Goal: Communication & Community: Answer question/provide support

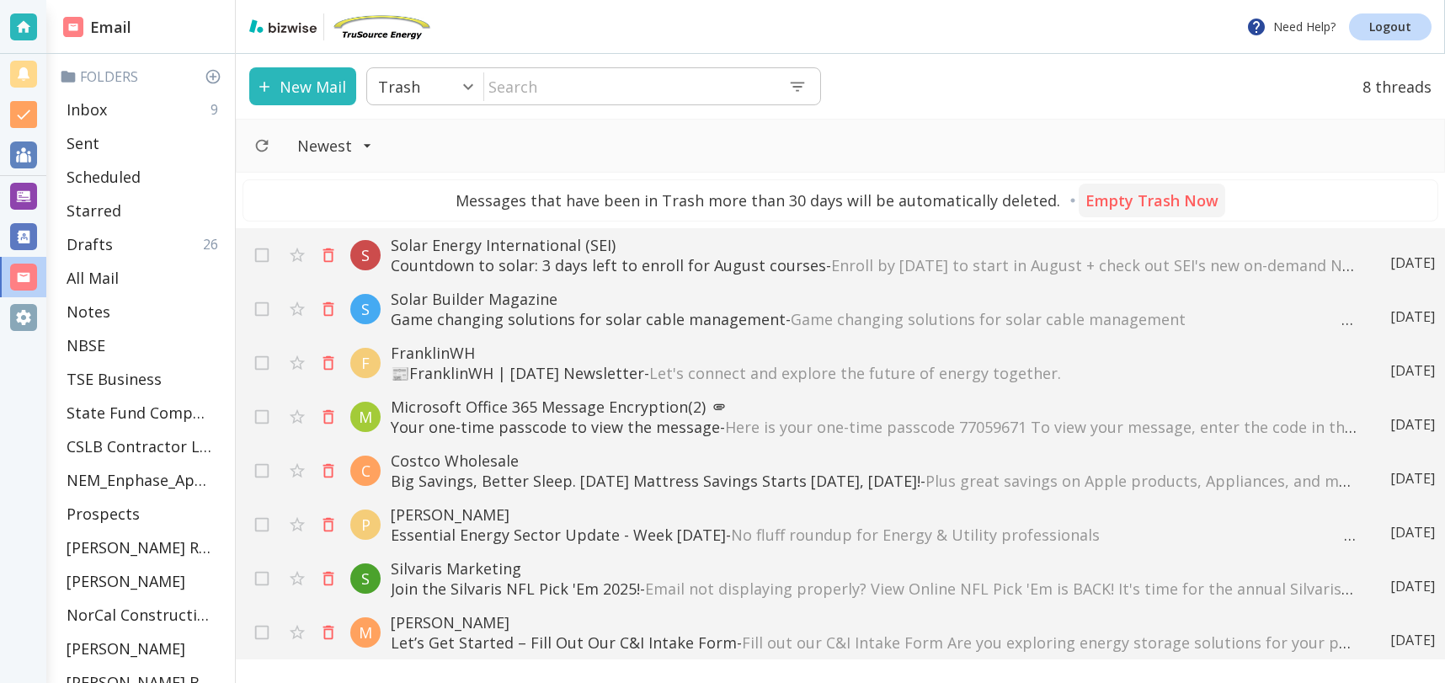
click at [1152, 197] on p "Empty Trash Now" at bounding box center [1151, 200] width 133 height 20
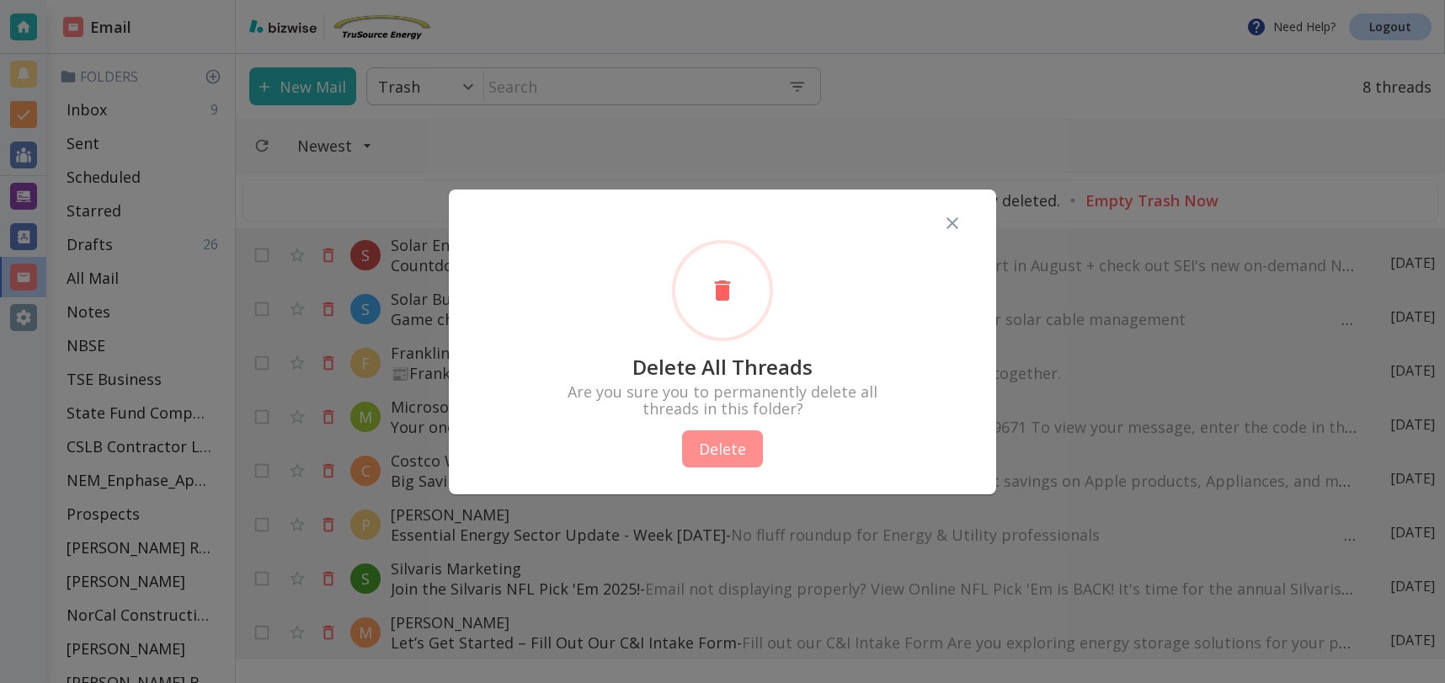
click at [715, 450] on button "Delete" at bounding box center [722, 448] width 81 height 37
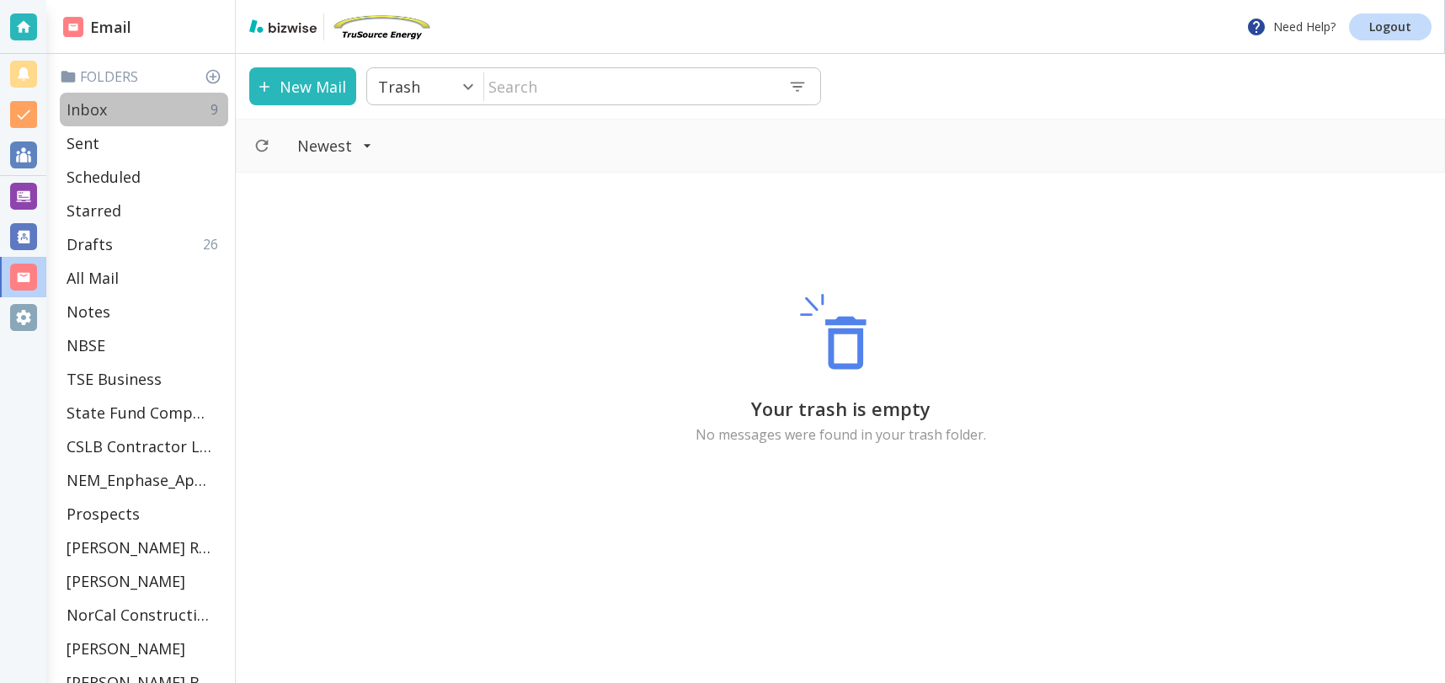
click at [105, 109] on p "Inbox" at bounding box center [87, 109] width 40 height 20
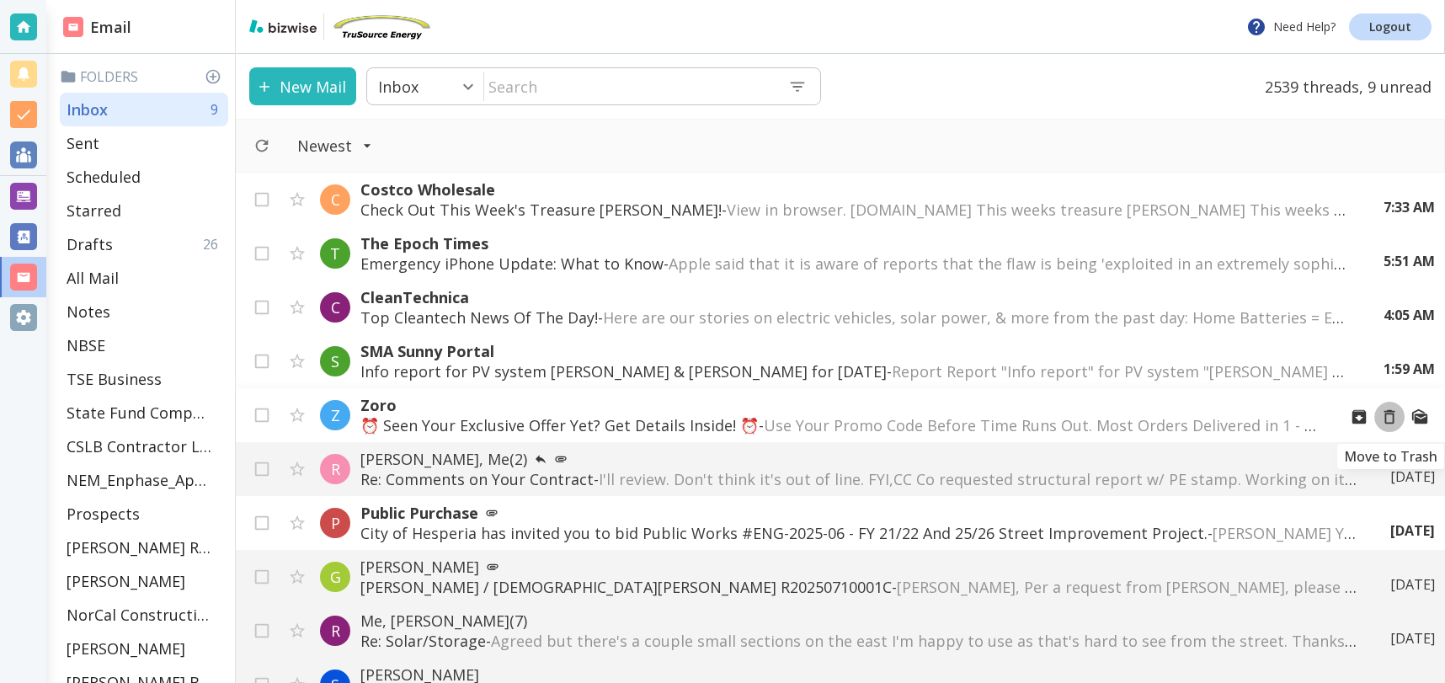
click at [1389, 414] on icon "Move to Trash" at bounding box center [1389, 417] width 19 height 19
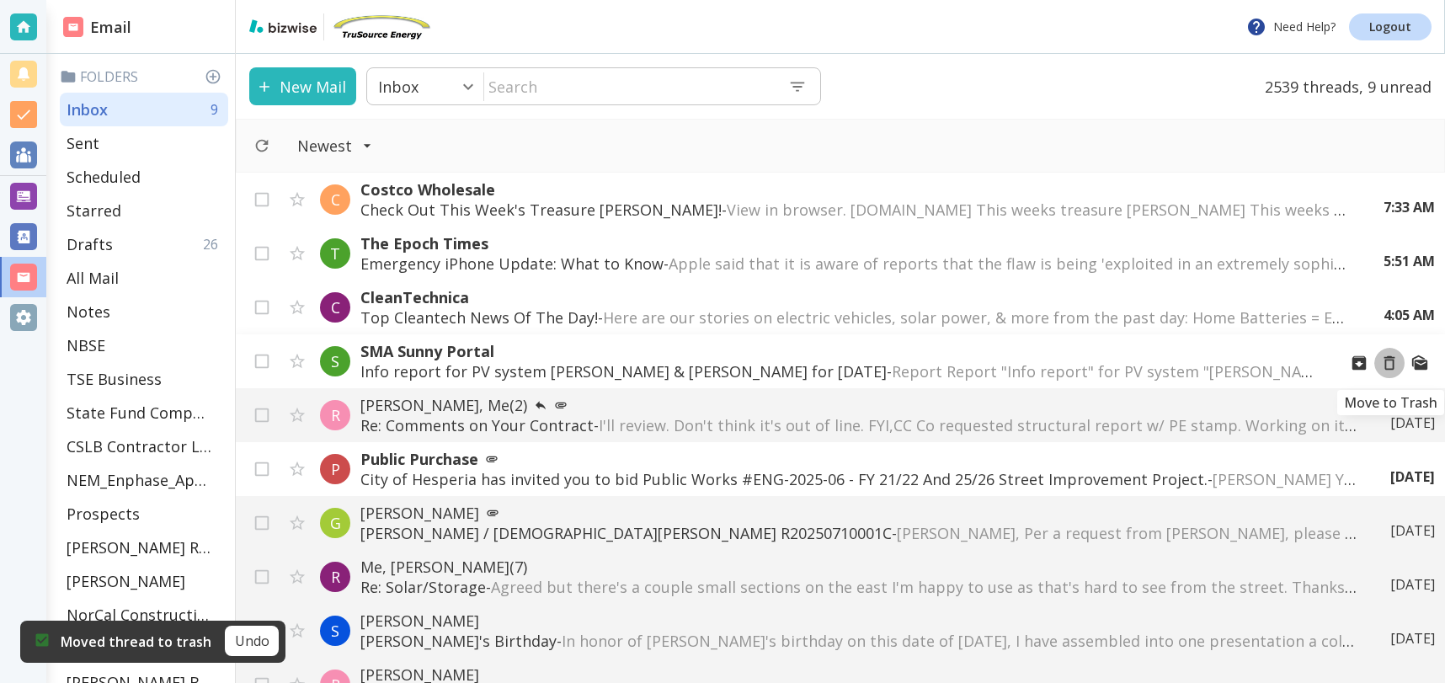
click at [1391, 355] on icon "Move to Trash" at bounding box center [1389, 363] width 19 height 19
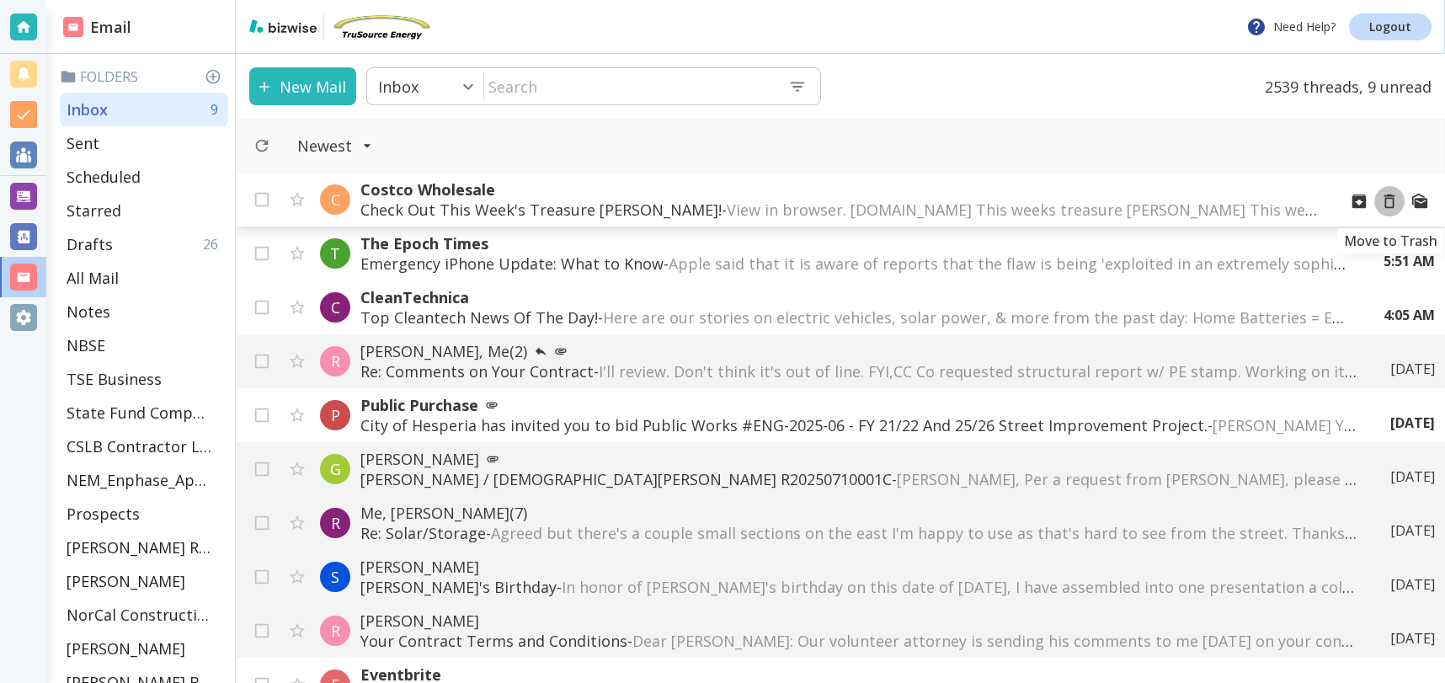
click at [1392, 198] on icon "Move to Trash" at bounding box center [1389, 201] width 11 height 14
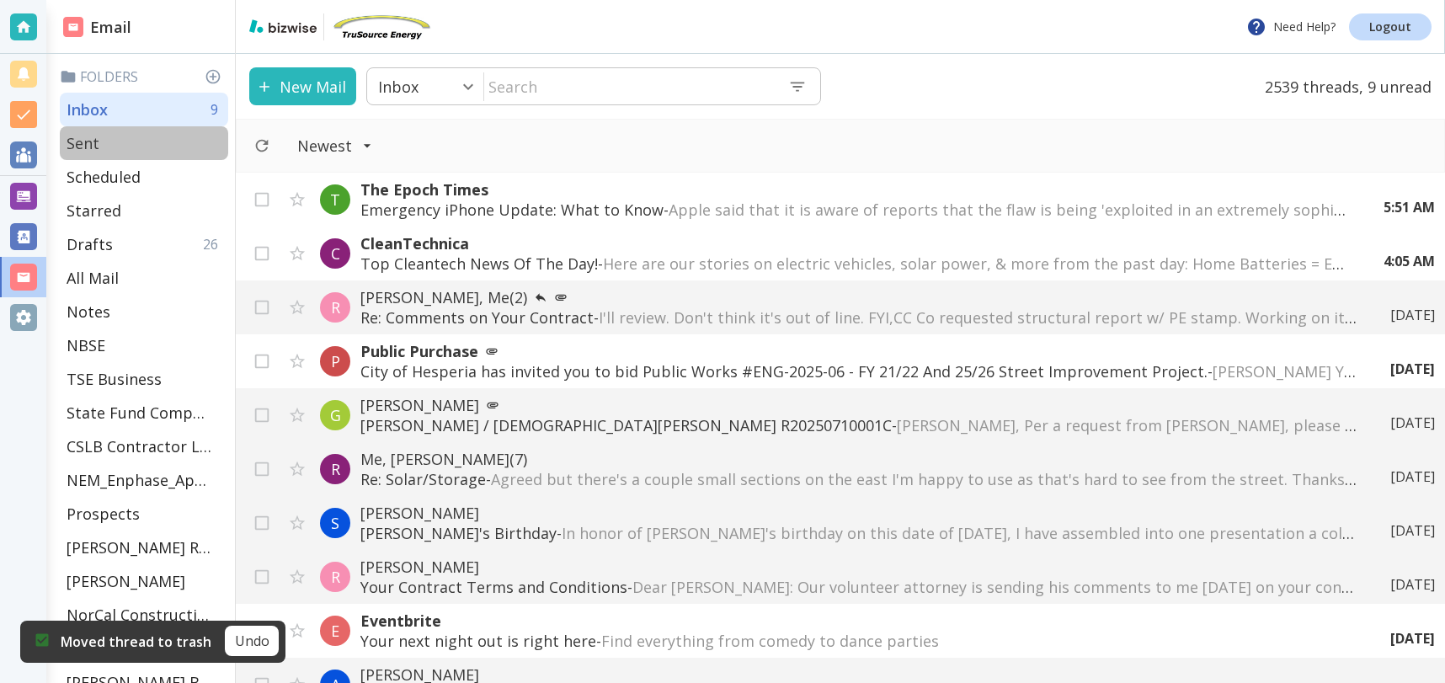
click at [86, 133] on p "Sent" at bounding box center [83, 143] width 33 height 20
type input "1"
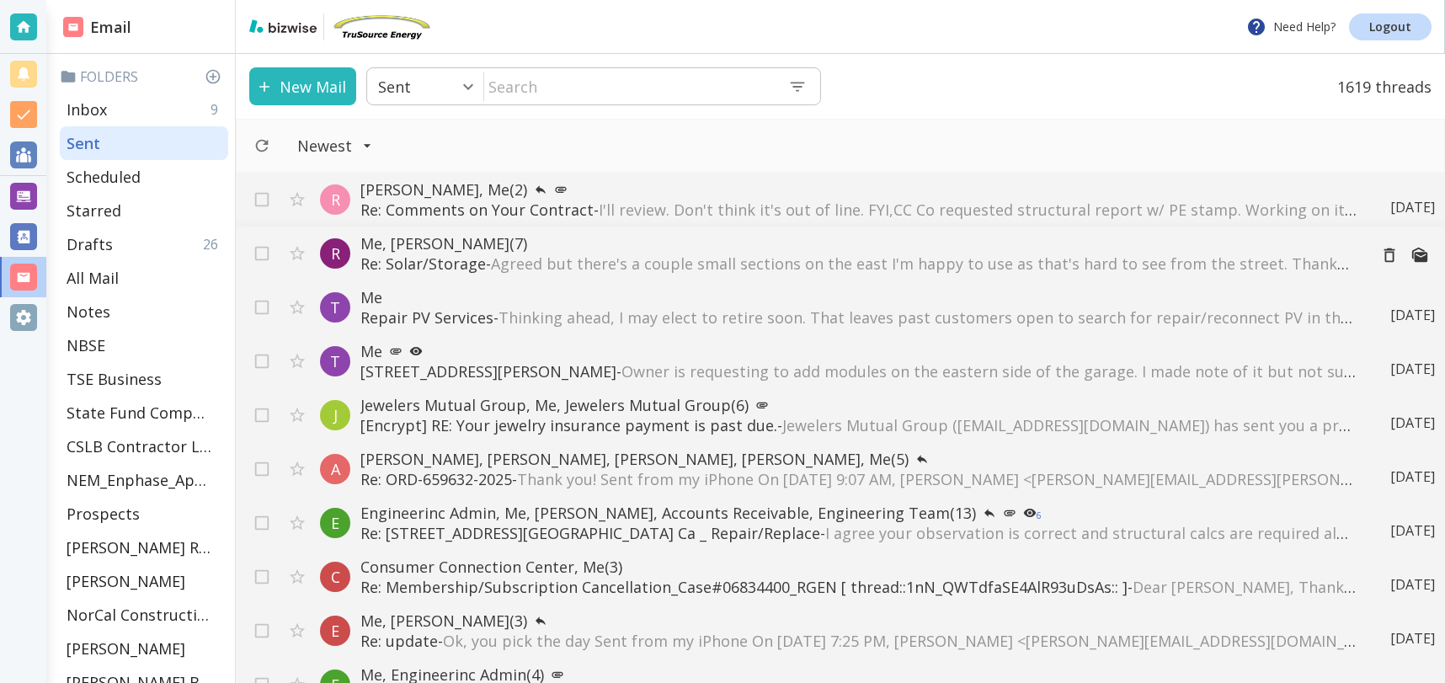
click at [443, 244] on p "Me, [PERSON_NAME] (7)" at bounding box center [857, 243] width 994 height 20
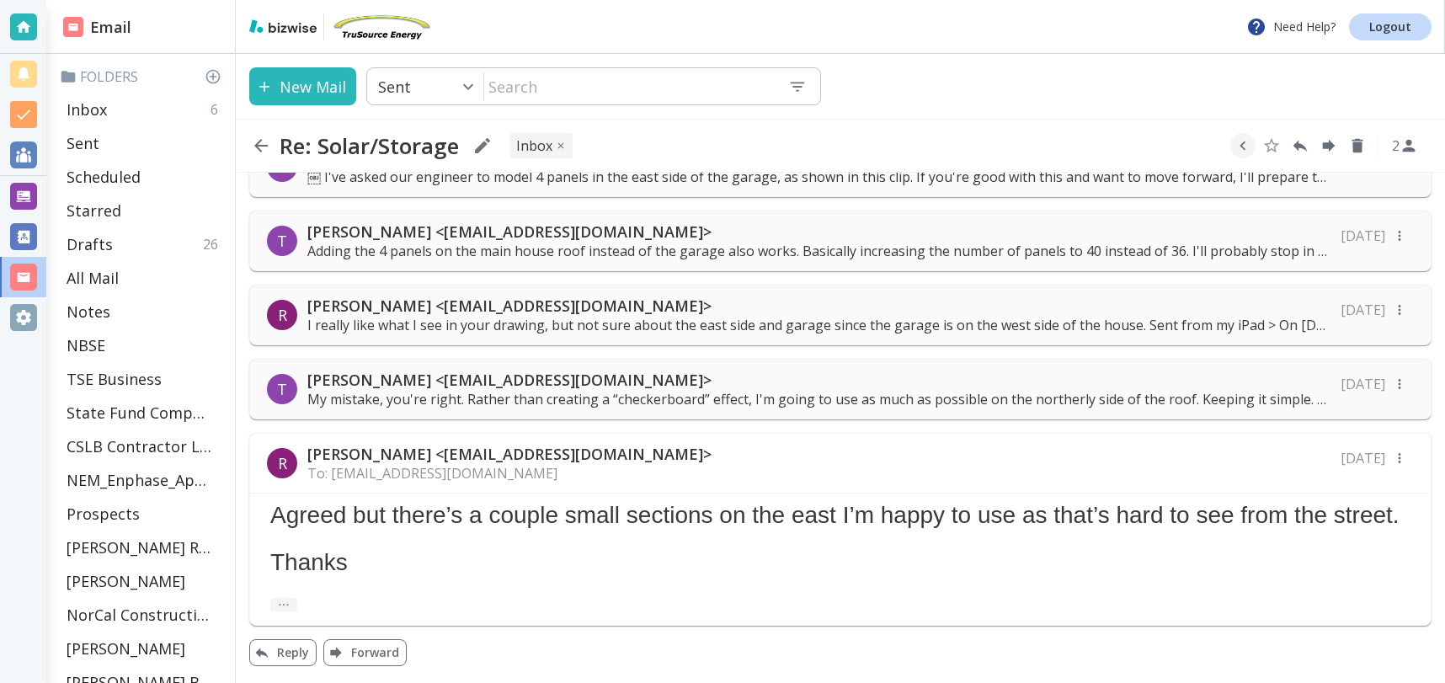
scroll to position [221, 0]
click at [525, 370] on p "[PERSON_NAME] <[EMAIL_ADDRESS][DOMAIN_NAME]>" at bounding box center [818, 380] width 1023 height 20
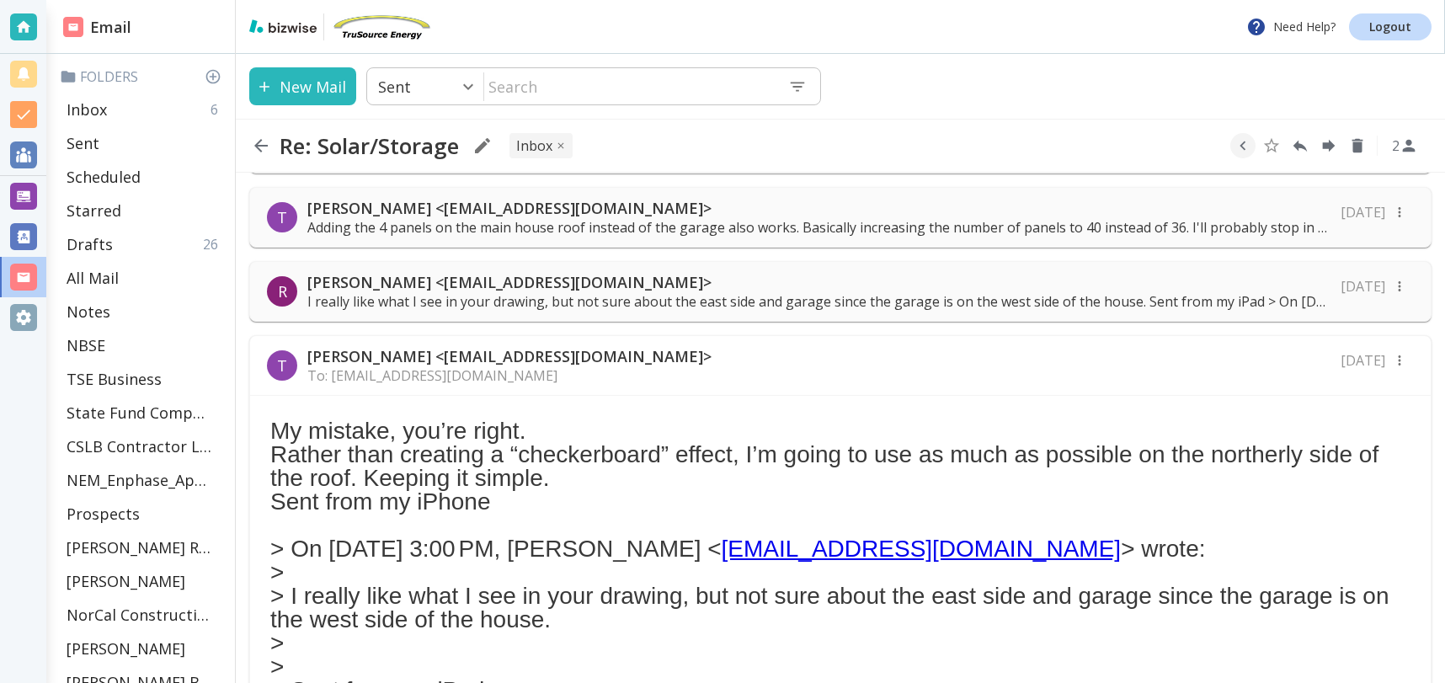
click at [524, 295] on p "I really like what I see in your drawing, but not sure about the east side and …" at bounding box center [818, 301] width 1023 height 19
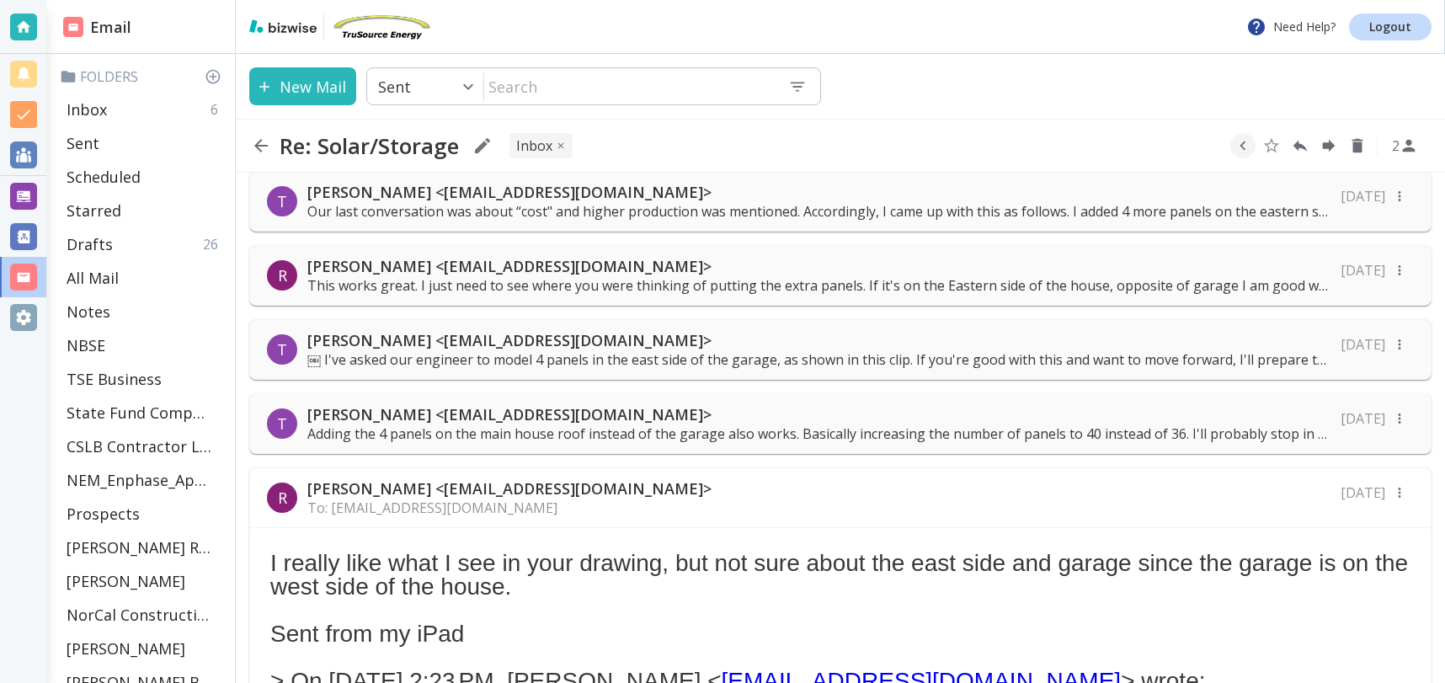
scroll to position [0, 0]
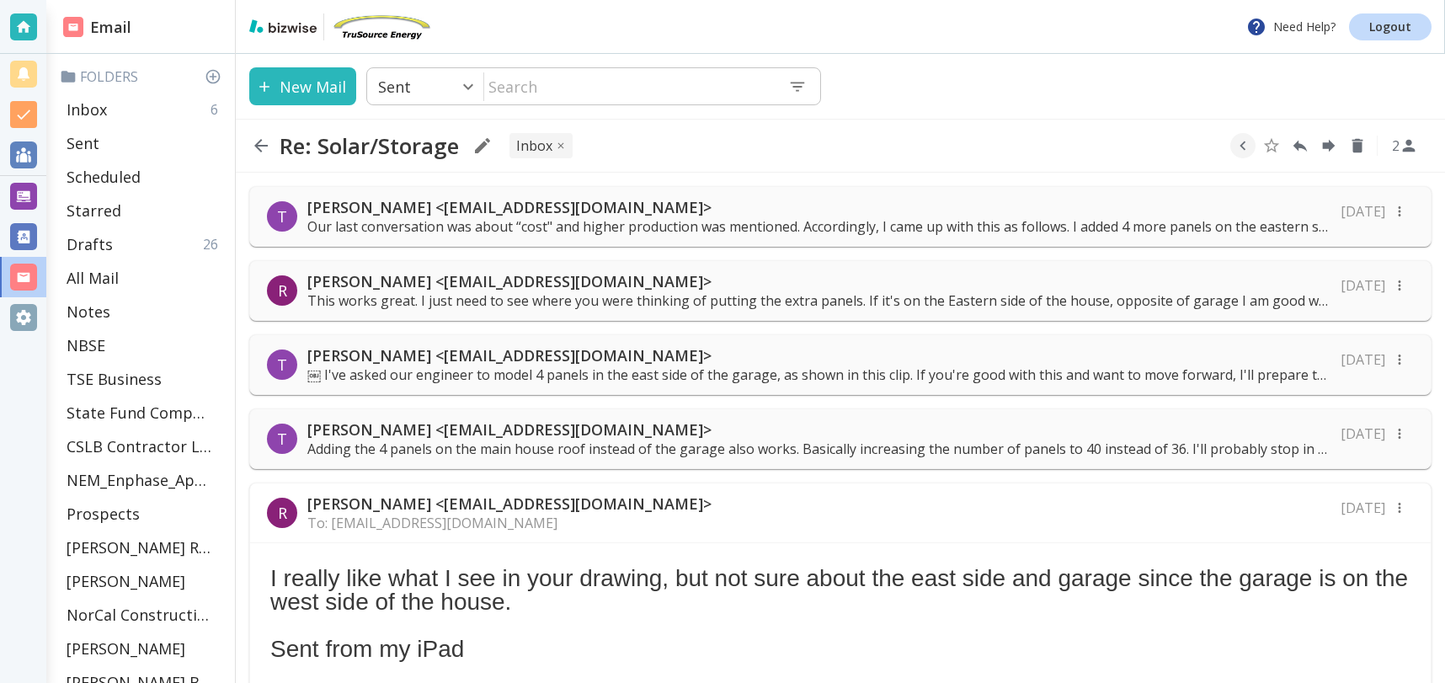
click at [536, 436] on p "[PERSON_NAME] <[EMAIL_ADDRESS][DOMAIN_NAME]>" at bounding box center [818, 429] width 1023 height 20
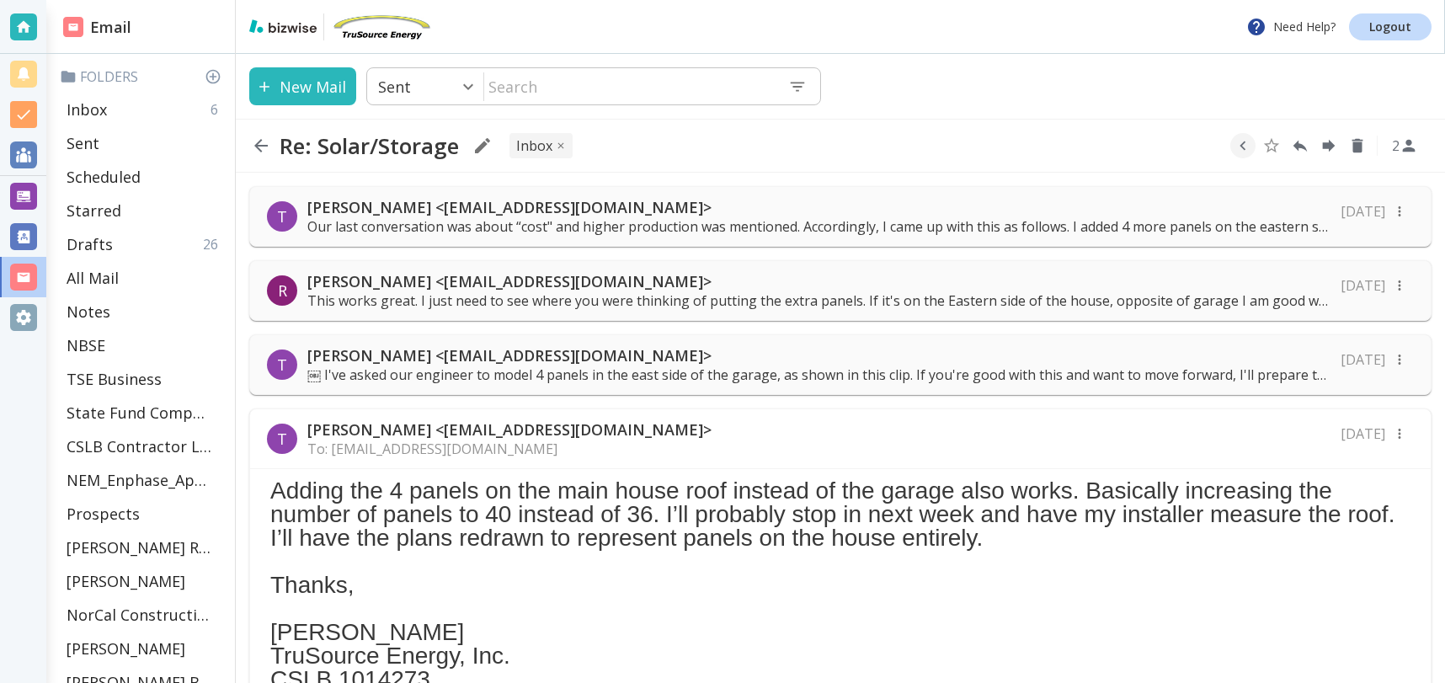
click at [702, 360] on p "[PERSON_NAME] <[EMAIL_ADDRESS][DOMAIN_NAME]>" at bounding box center [818, 355] width 1023 height 20
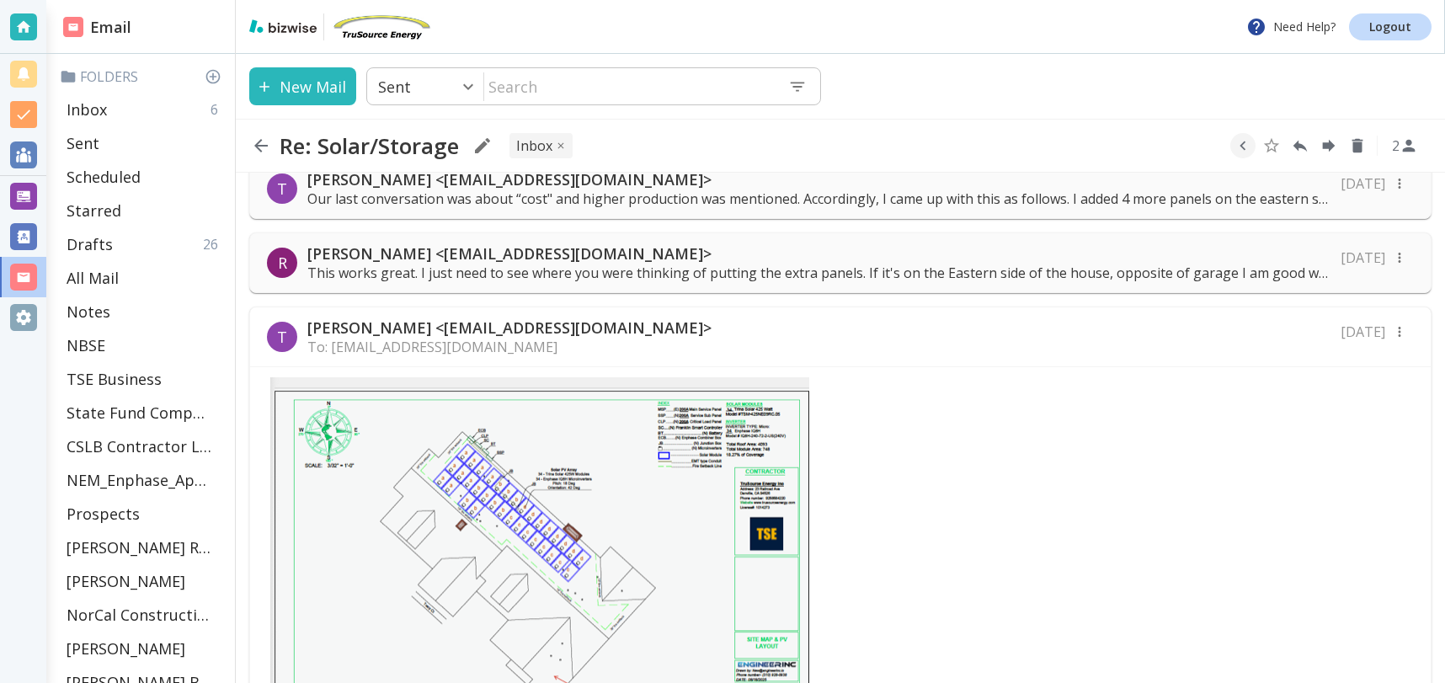
scroll to position [24, 0]
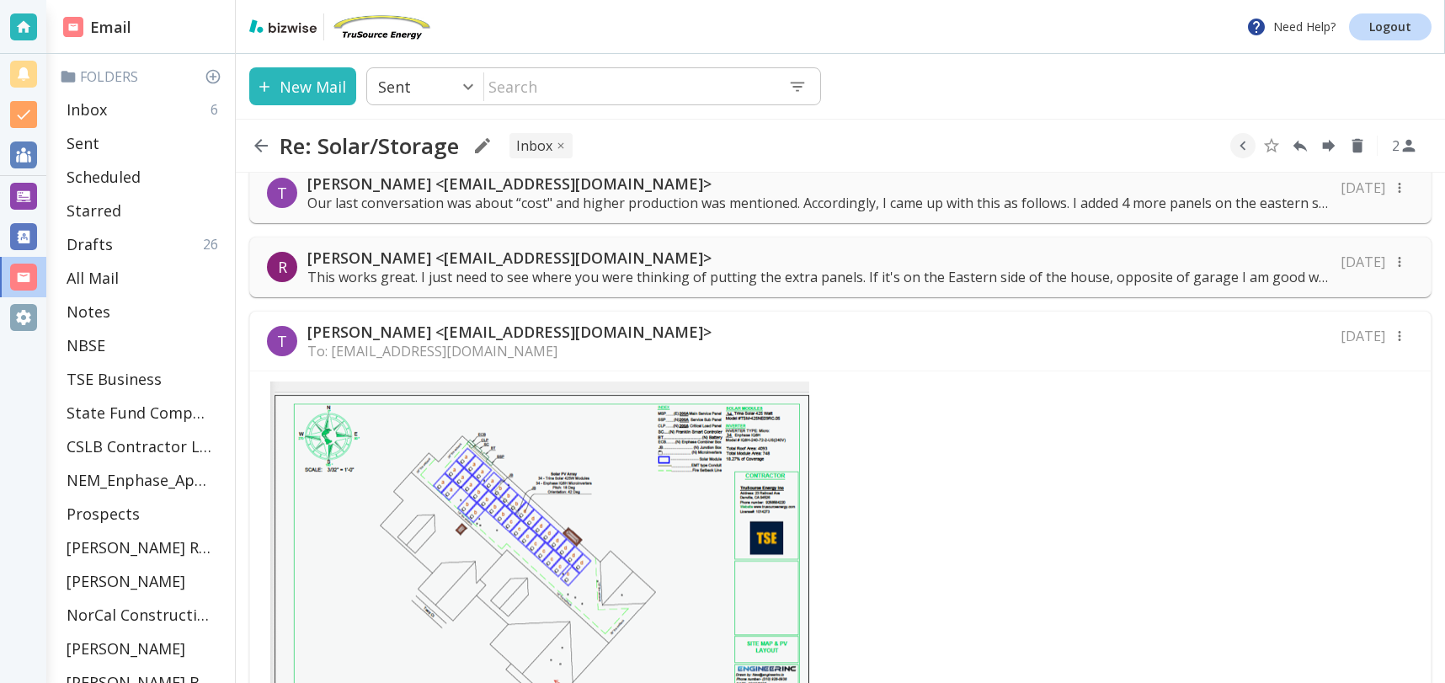
click at [827, 200] on p "Our last conversation was about “cost" and higher production was mentioned. Acc…" at bounding box center [818, 203] width 1023 height 19
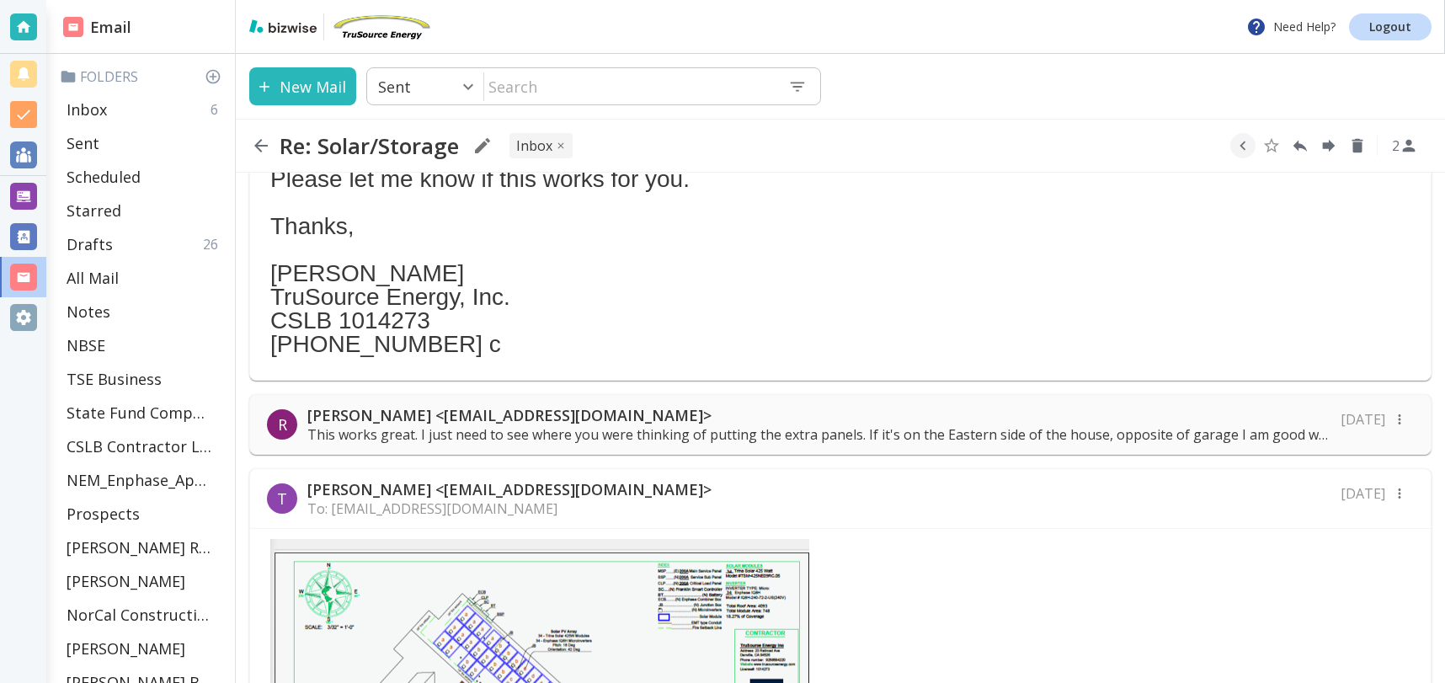
scroll to position [422, 0]
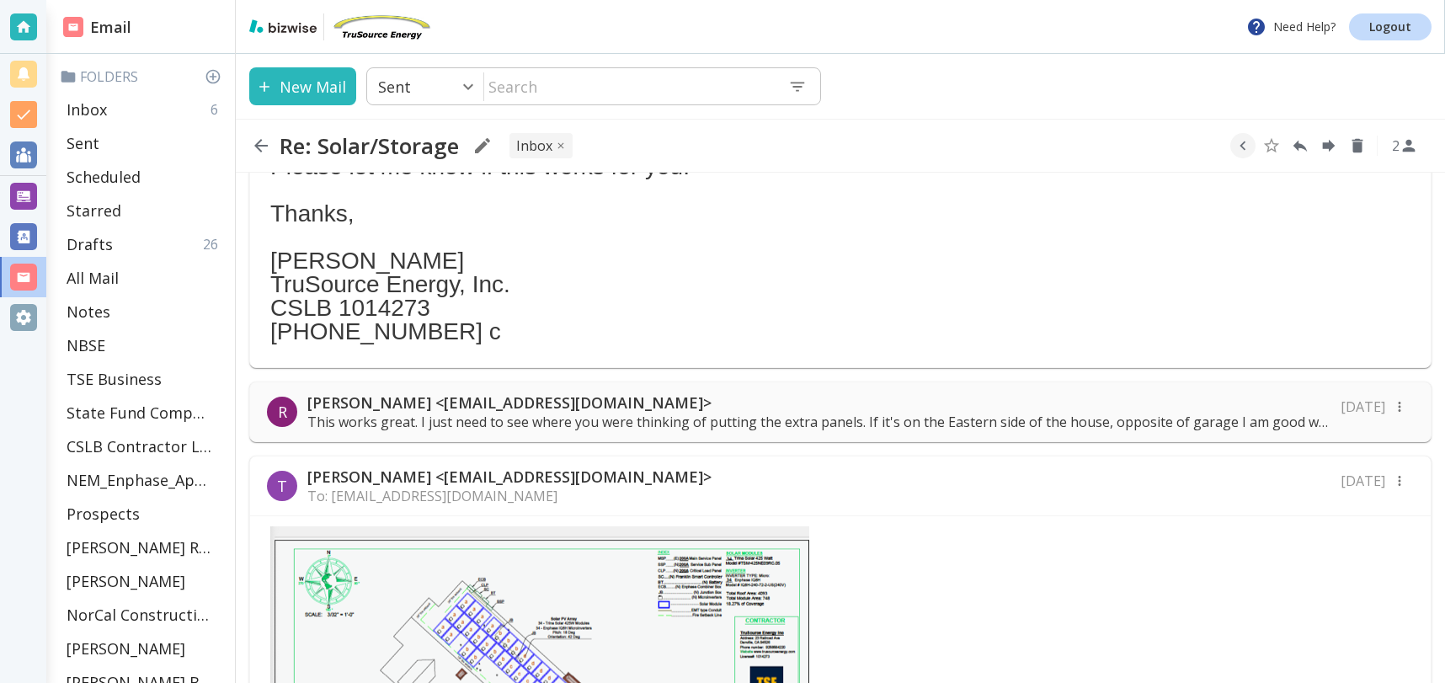
click at [823, 420] on p "This works great. I just need to see where you were thinking of putting the ext…" at bounding box center [818, 422] width 1023 height 19
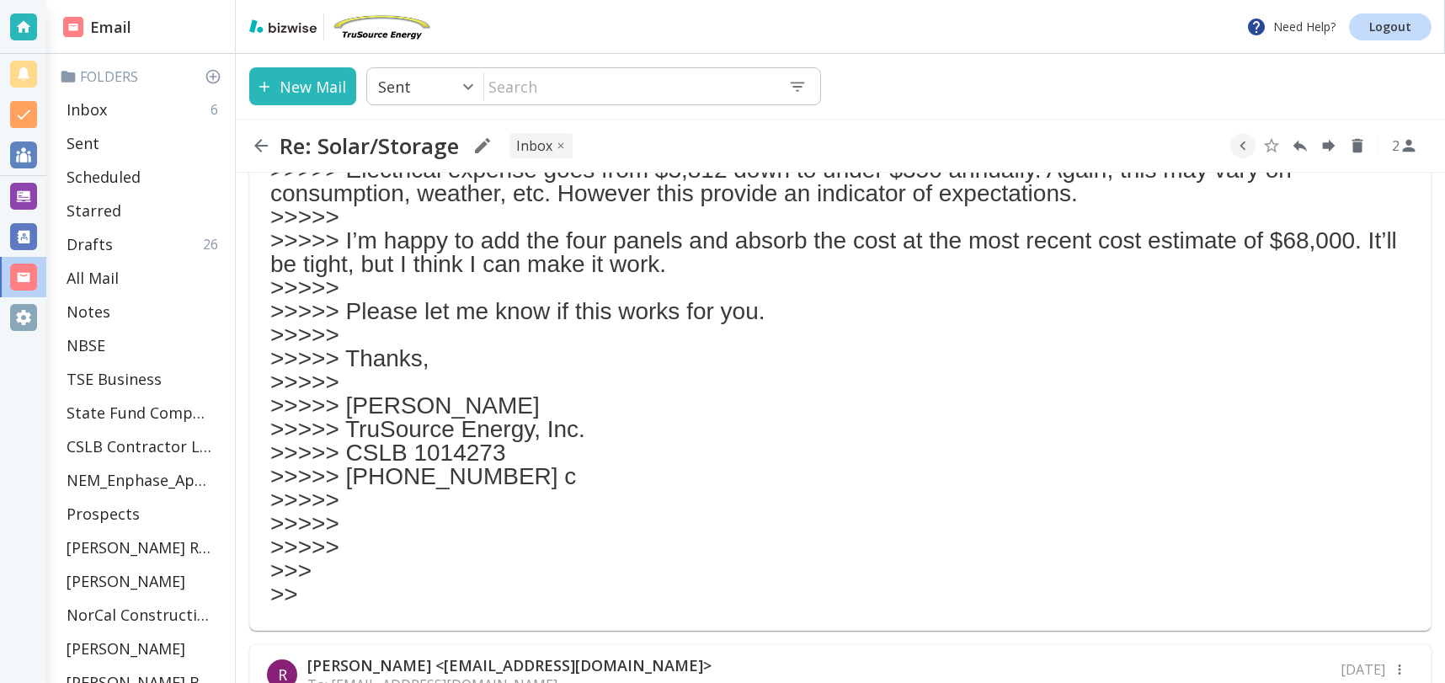
scroll to position [9117, 0]
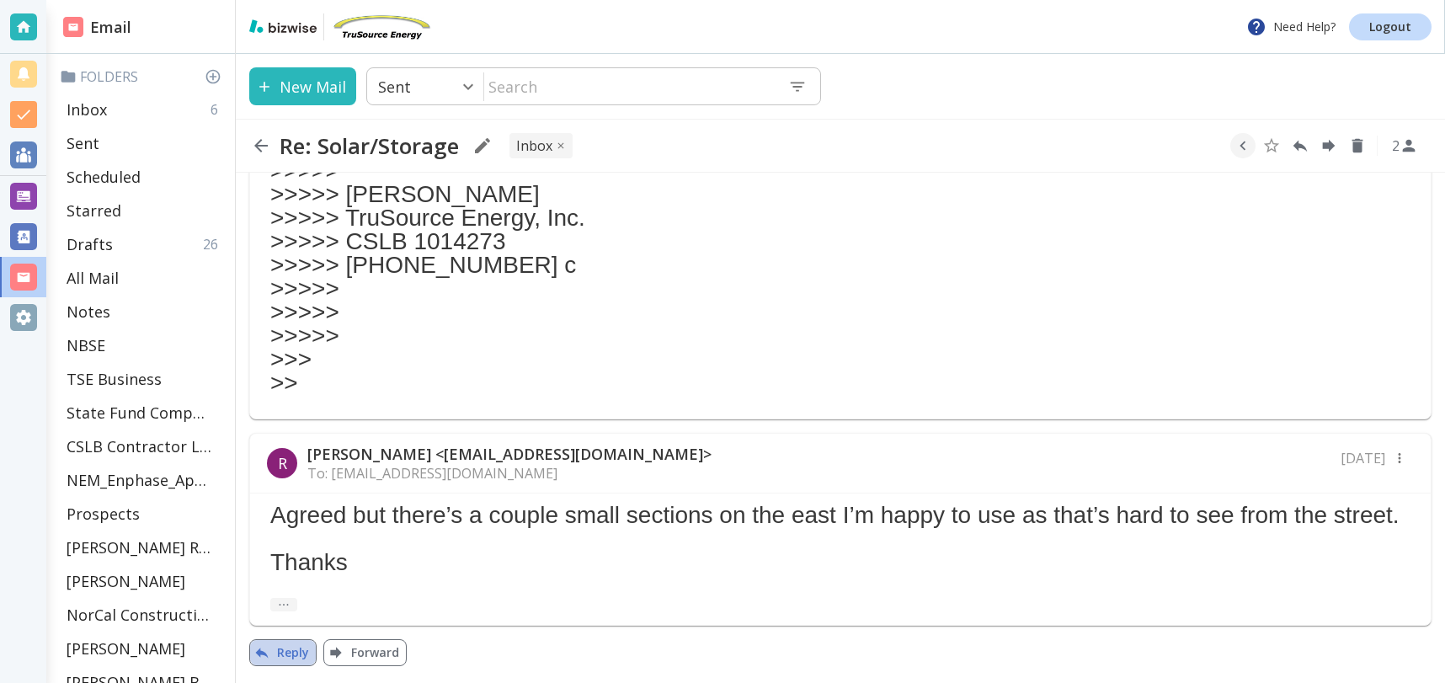
click at [286, 647] on button "Reply" at bounding box center [282, 652] width 67 height 27
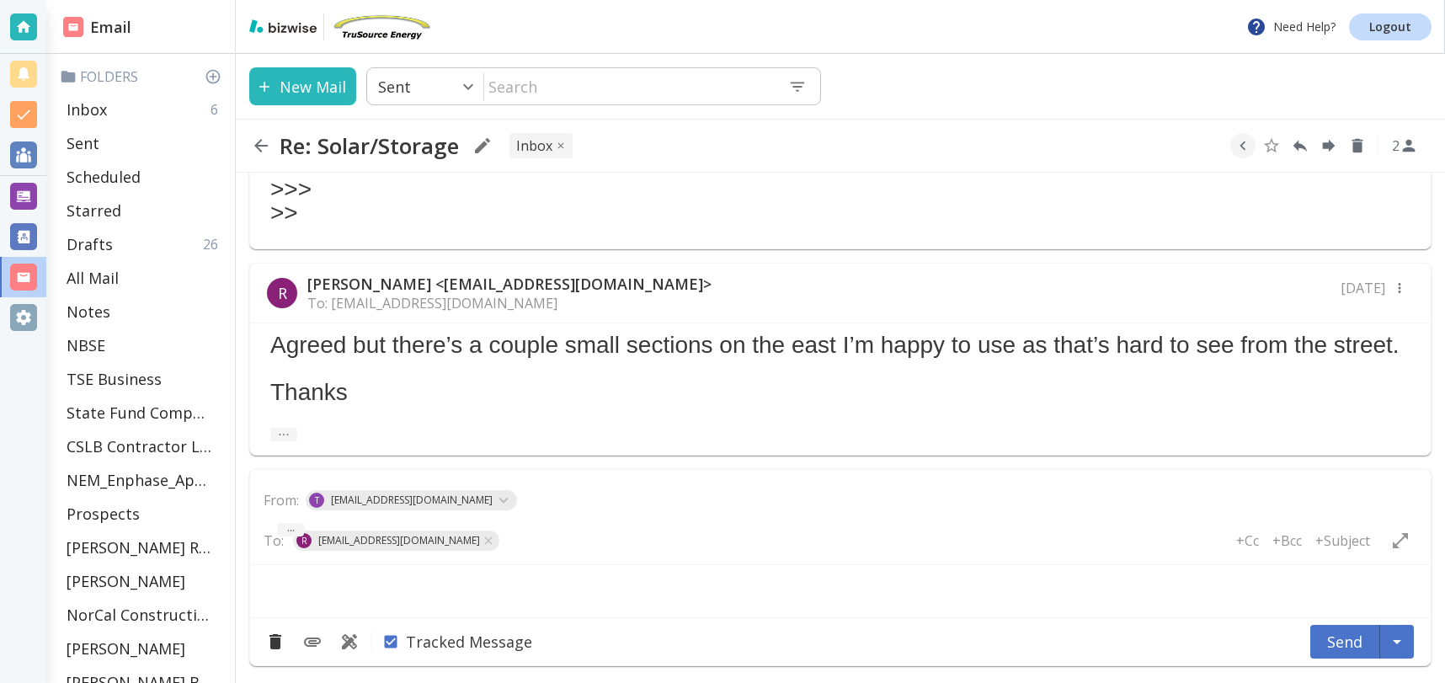
scroll to position [9286, 0]
type textarea "<div class="bizwise_content"></div><div class="gmail_signature"><br>--<br><p>Th…"
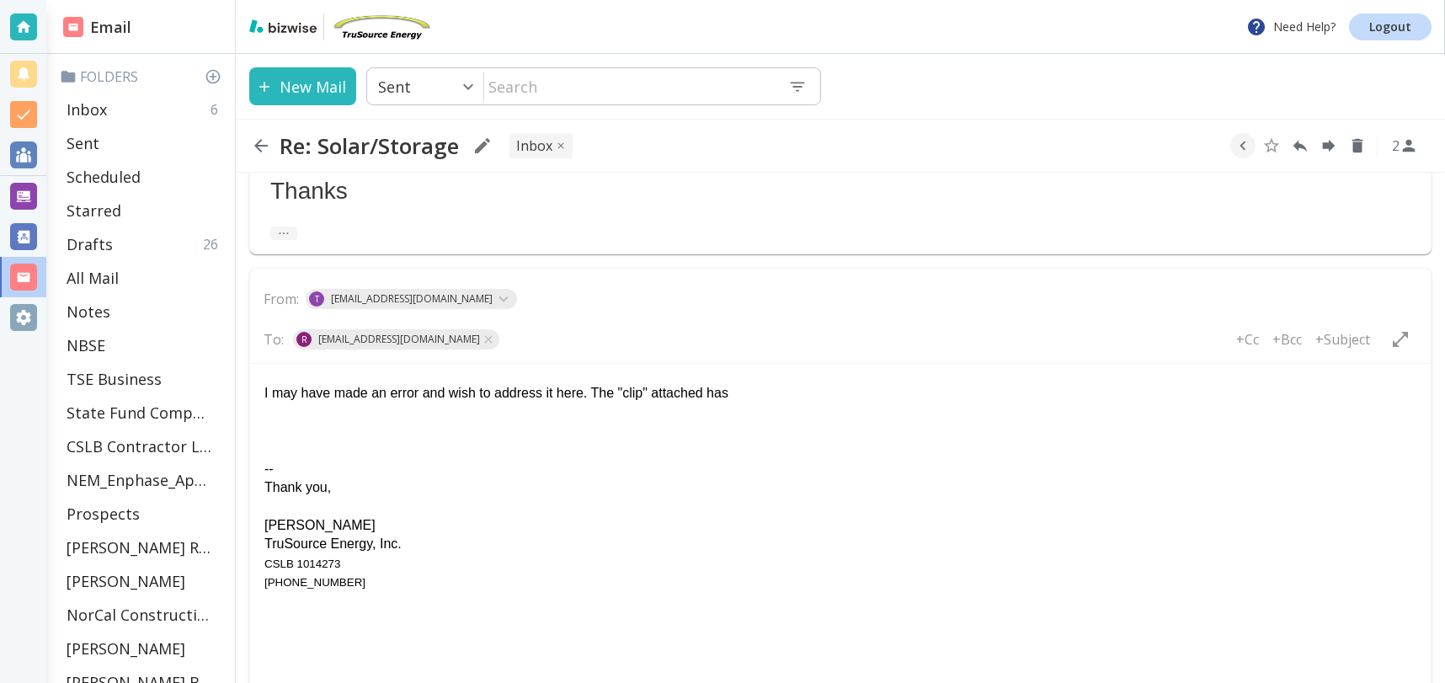
scroll to position [9669, 0]
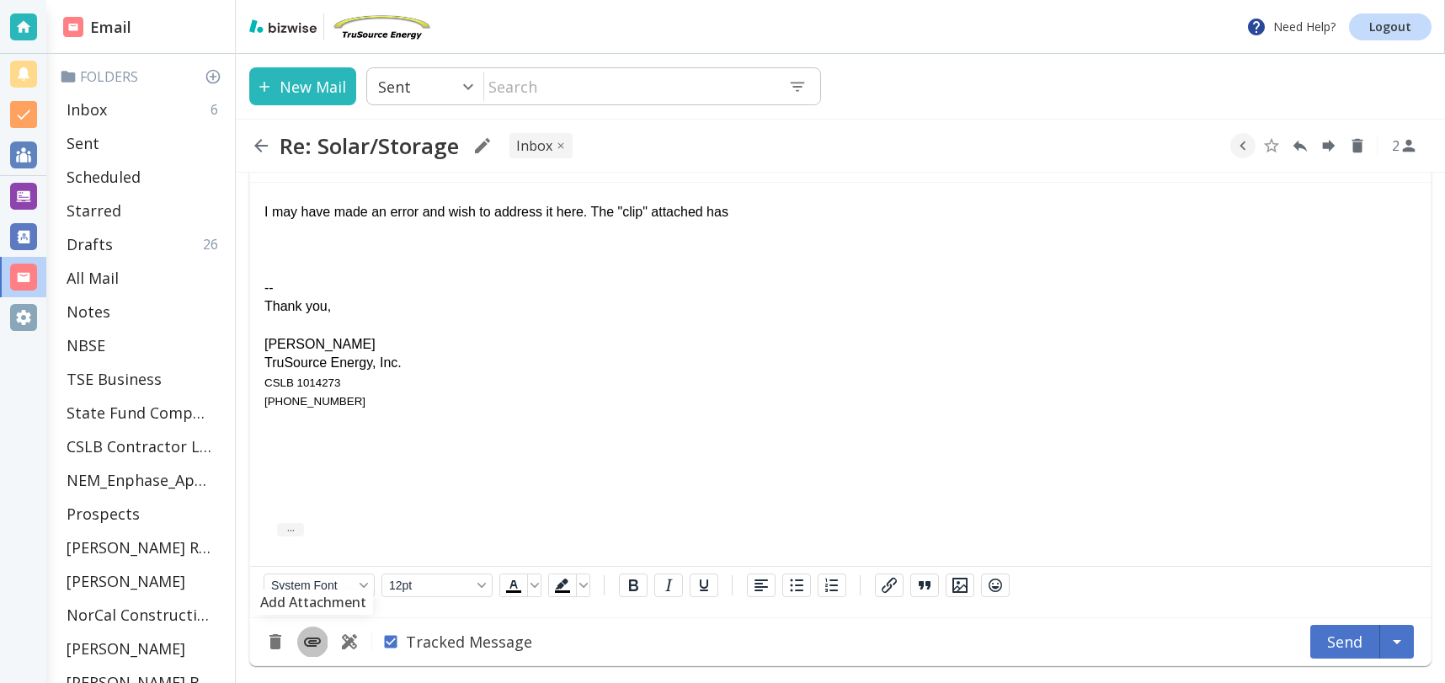
click at [313, 643] on icon "Add Attachment" at bounding box center [312, 641] width 17 height 9
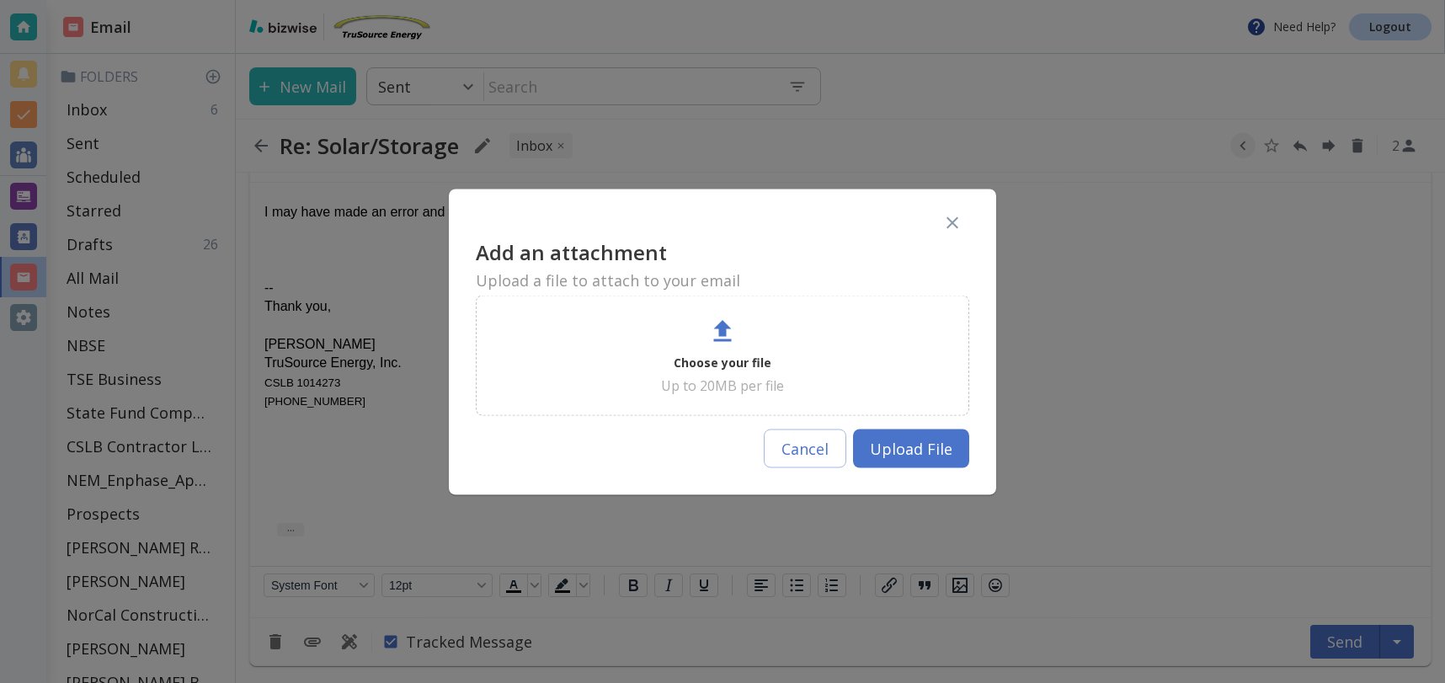
click at [718, 340] on icon at bounding box center [723, 331] width 18 height 22
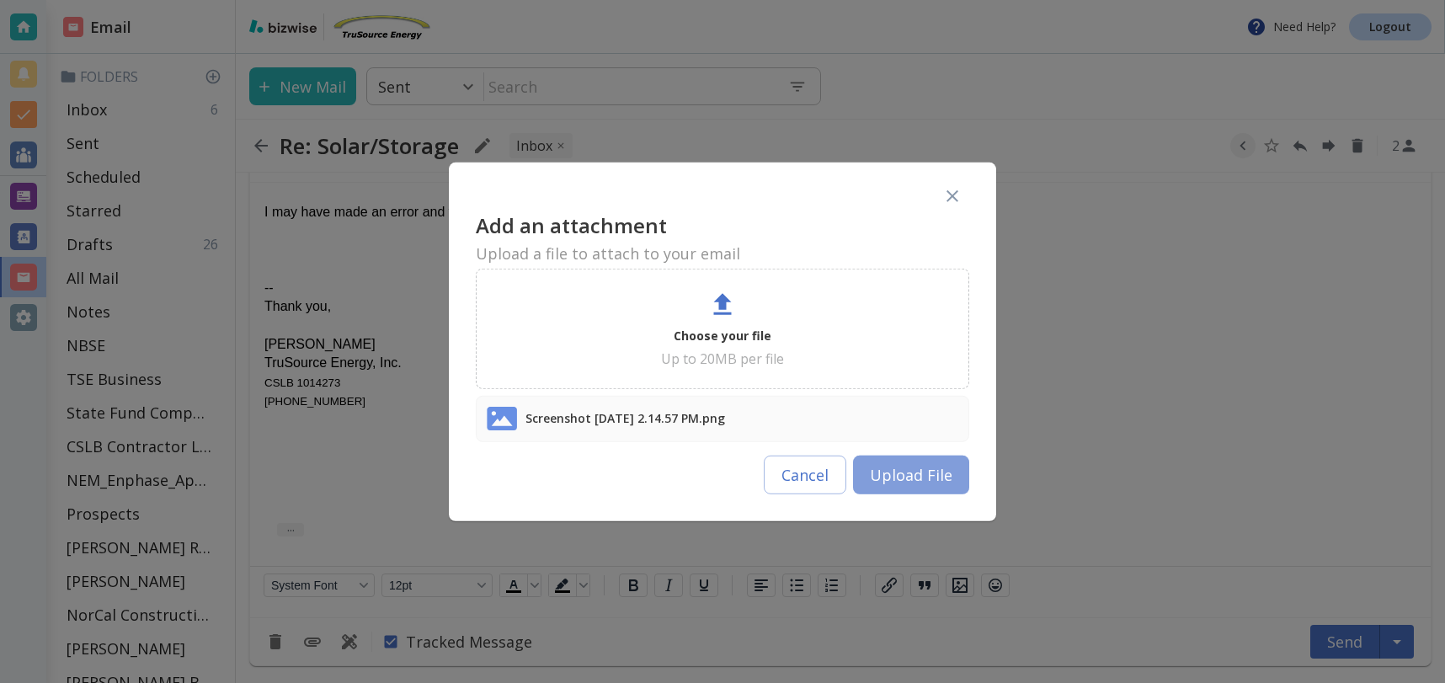
drag, startPoint x: 925, startPoint y: 475, endPoint x: 677, endPoint y: 369, distance: 270.1
click at [925, 475] on button "Upload File" at bounding box center [911, 475] width 116 height 39
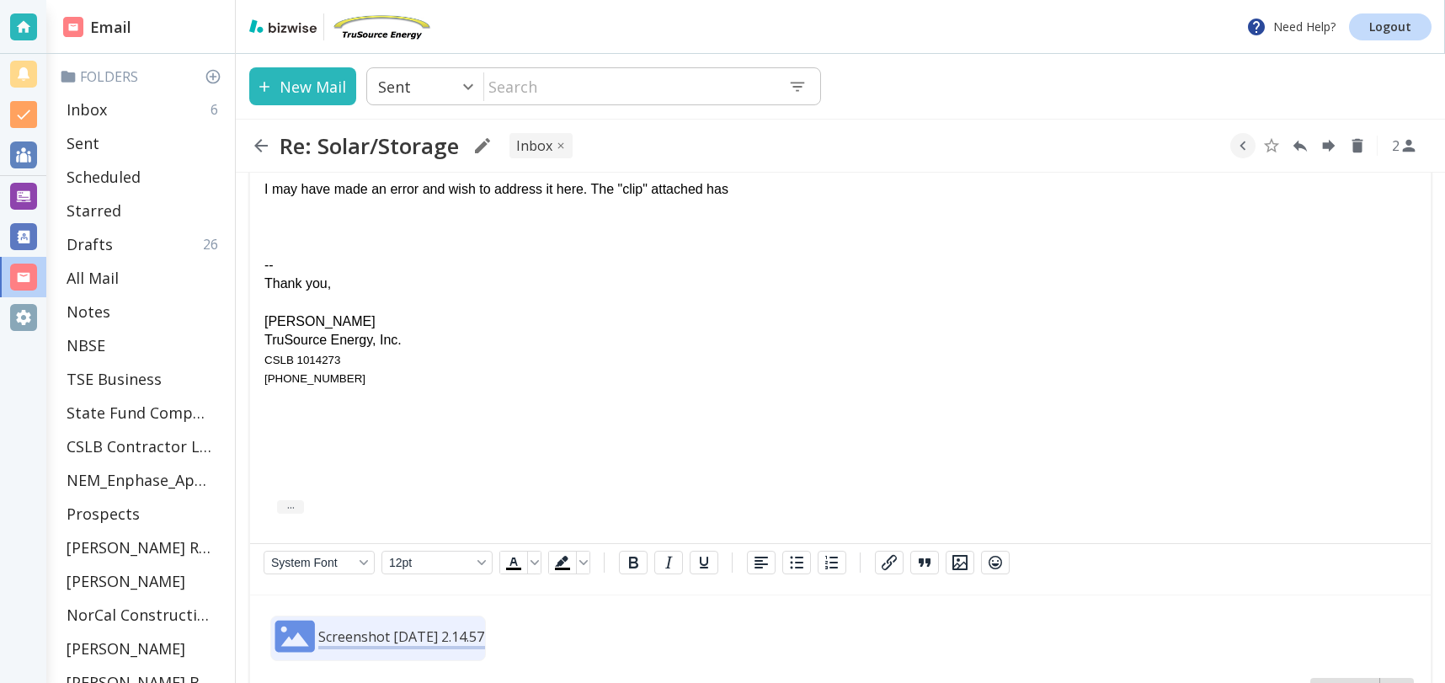
scroll to position [9745, 0]
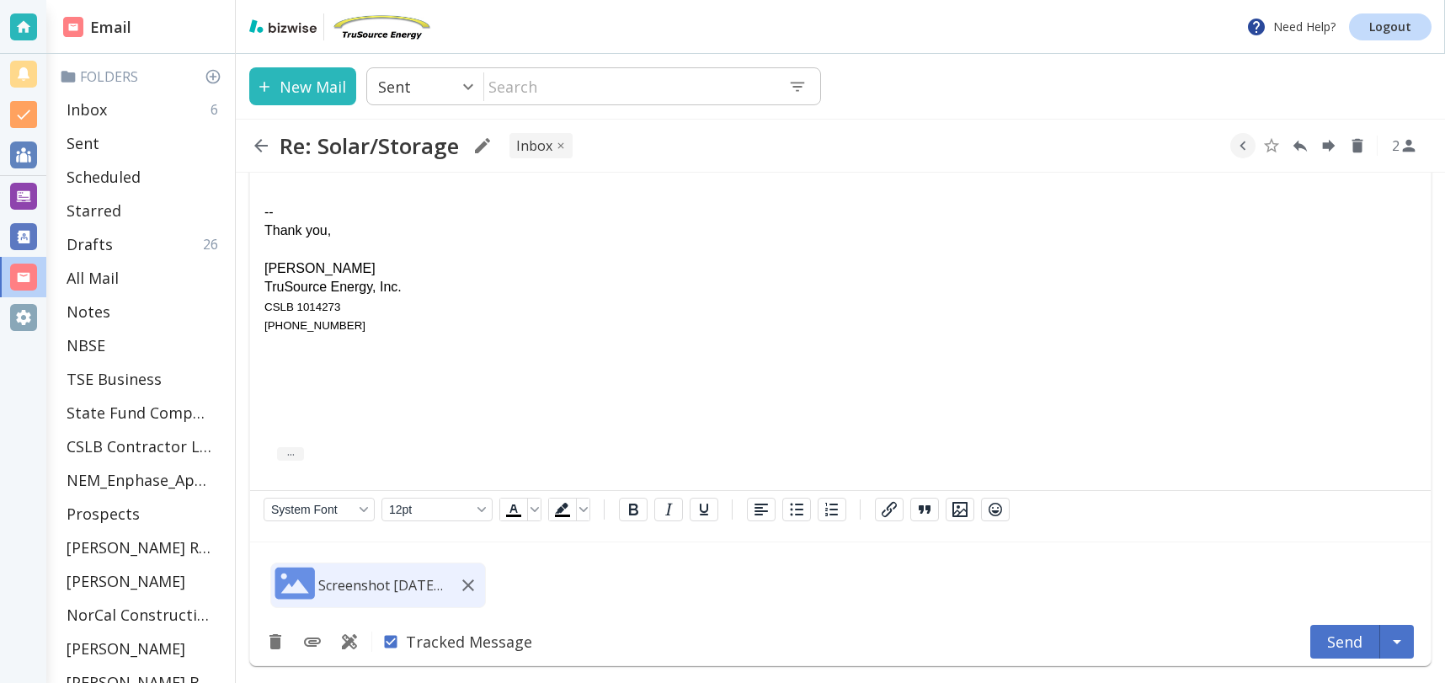
click at [362, 591] on p "Screenshot [DATE] 2.14.57 PM.png" at bounding box center [381, 585] width 126 height 19
click at [472, 580] on icon "button" at bounding box center [468, 585] width 12 height 12
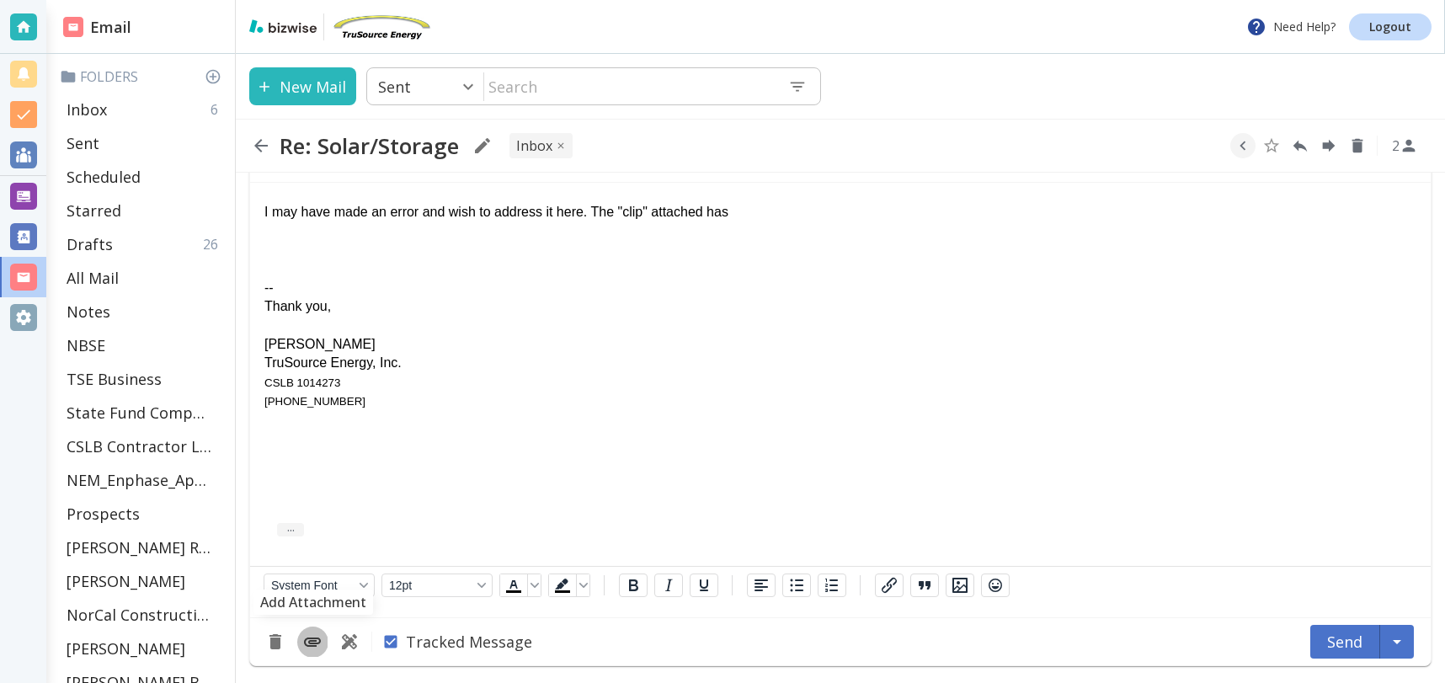
click at [309, 643] on icon "Add Attachment" at bounding box center [312, 641] width 17 height 9
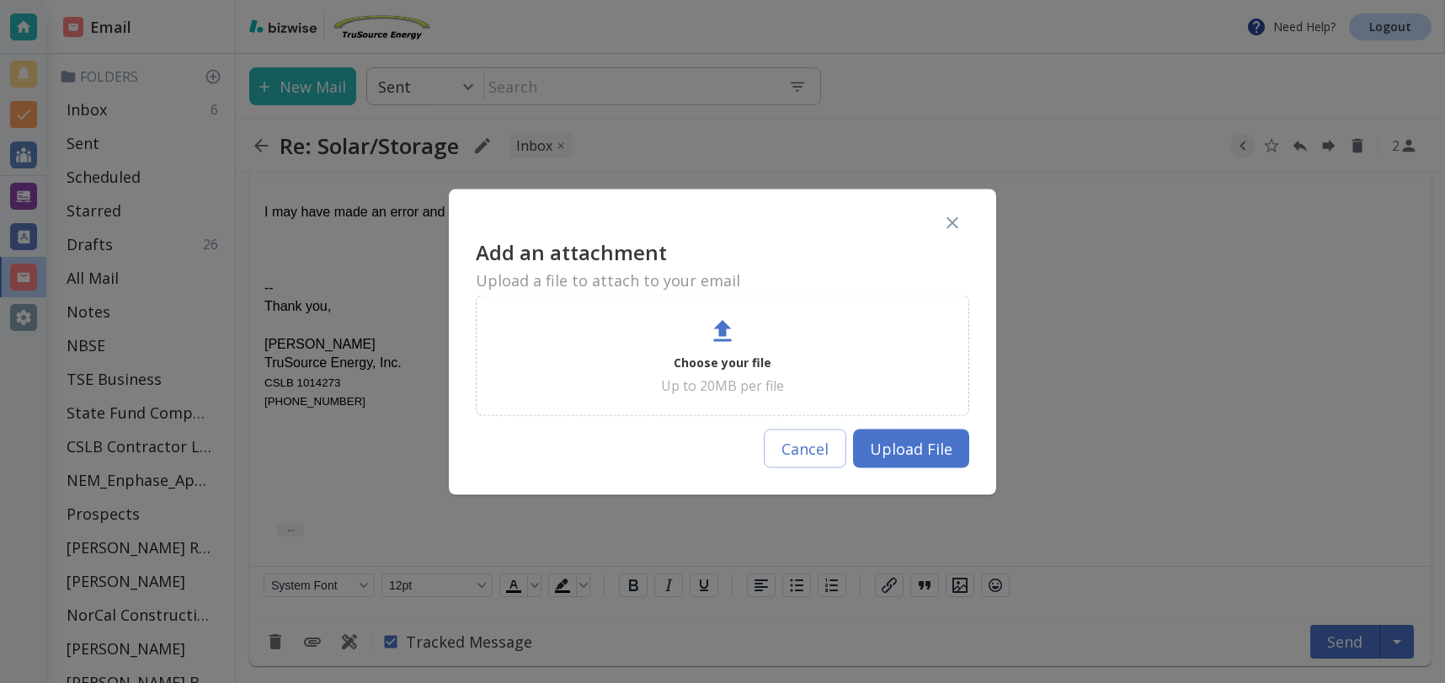
click at [718, 352] on p "Choose your file" at bounding box center [723, 362] width 98 height 20
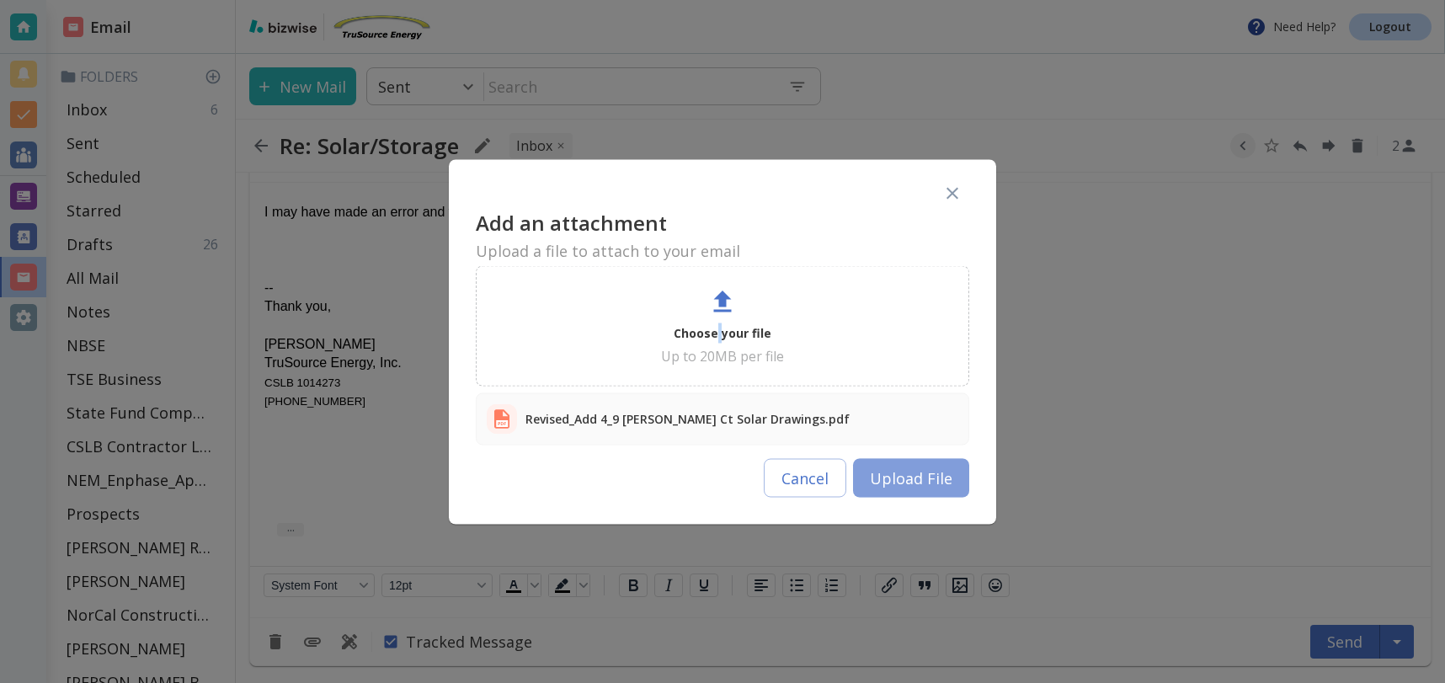
click at [941, 474] on button "Upload File" at bounding box center [911, 477] width 116 height 39
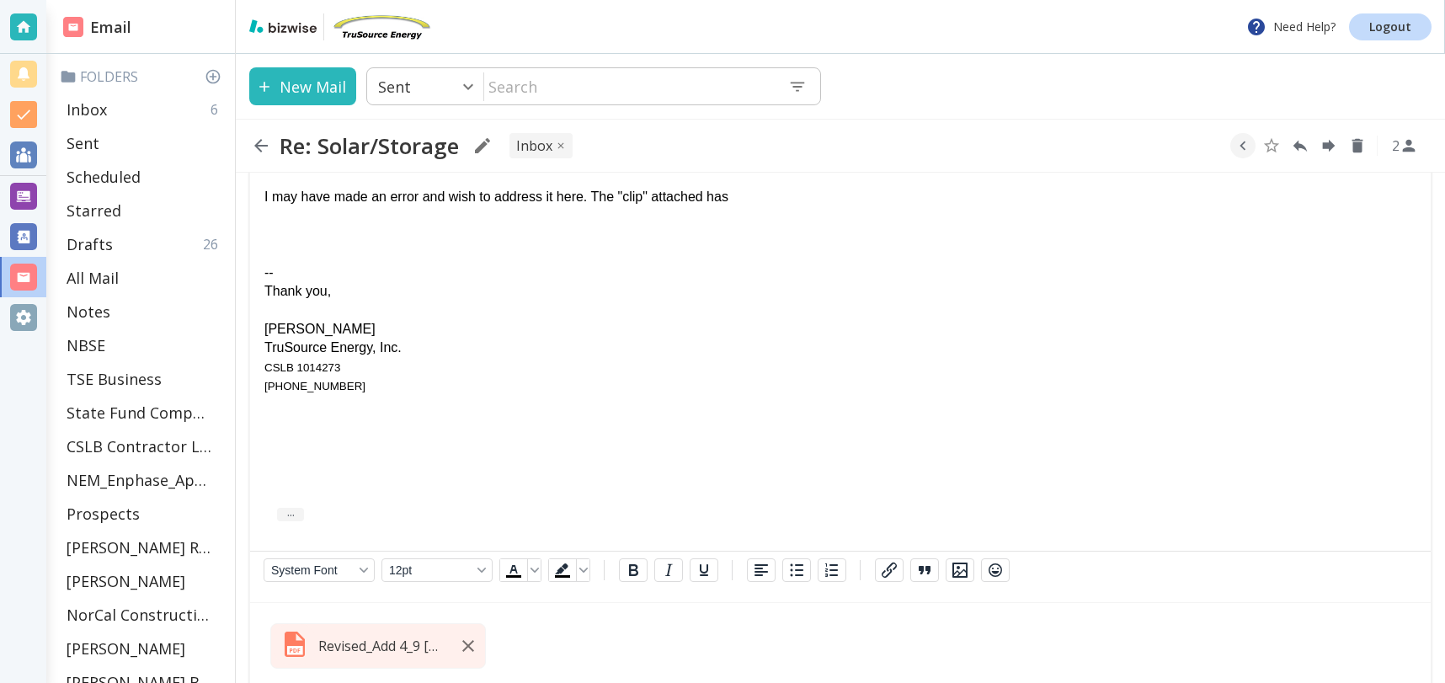
scroll to position [9660, 0]
click at [648, 200] on div "I may have made an error and wish to address it here. The "clip" attached has" at bounding box center [840, 198] width 1152 height 19
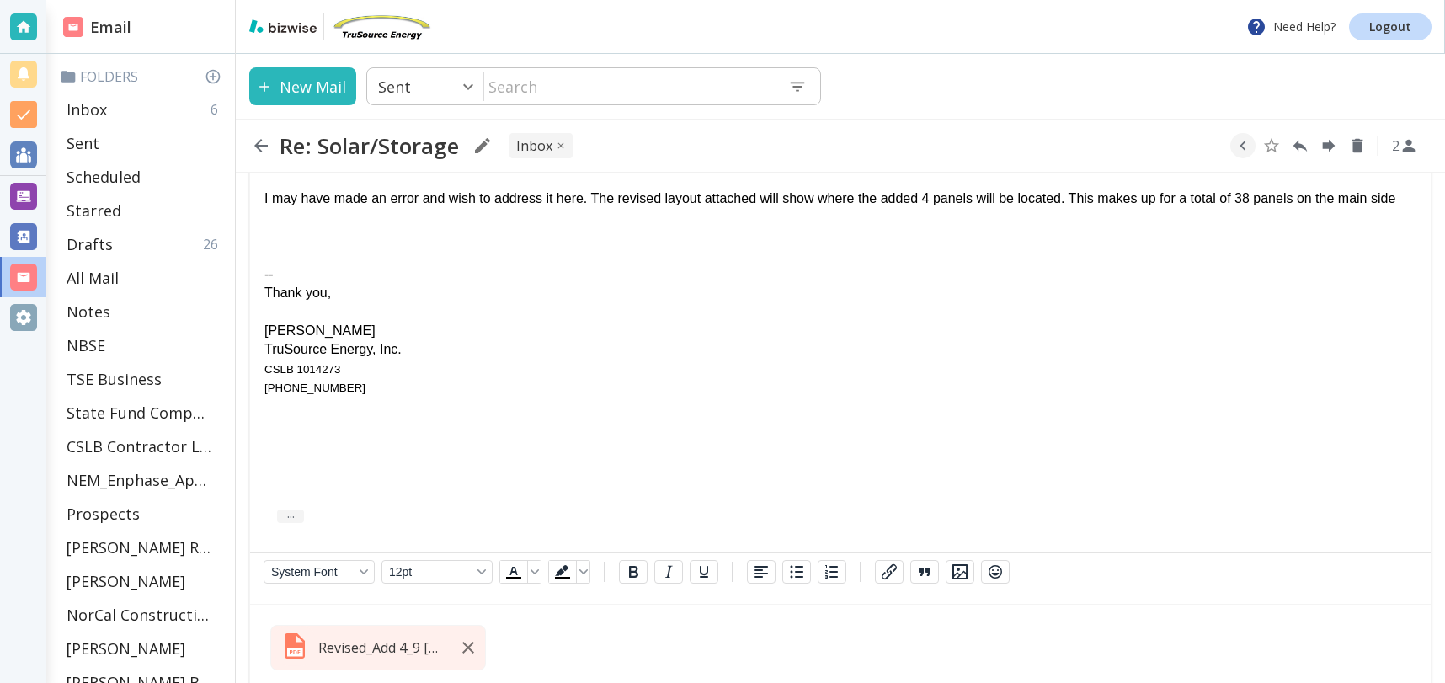
click at [1354, 199] on div "I may have made an error and wish to address it here. The revised layout attach…" at bounding box center [840, 198] width 1152 height 19
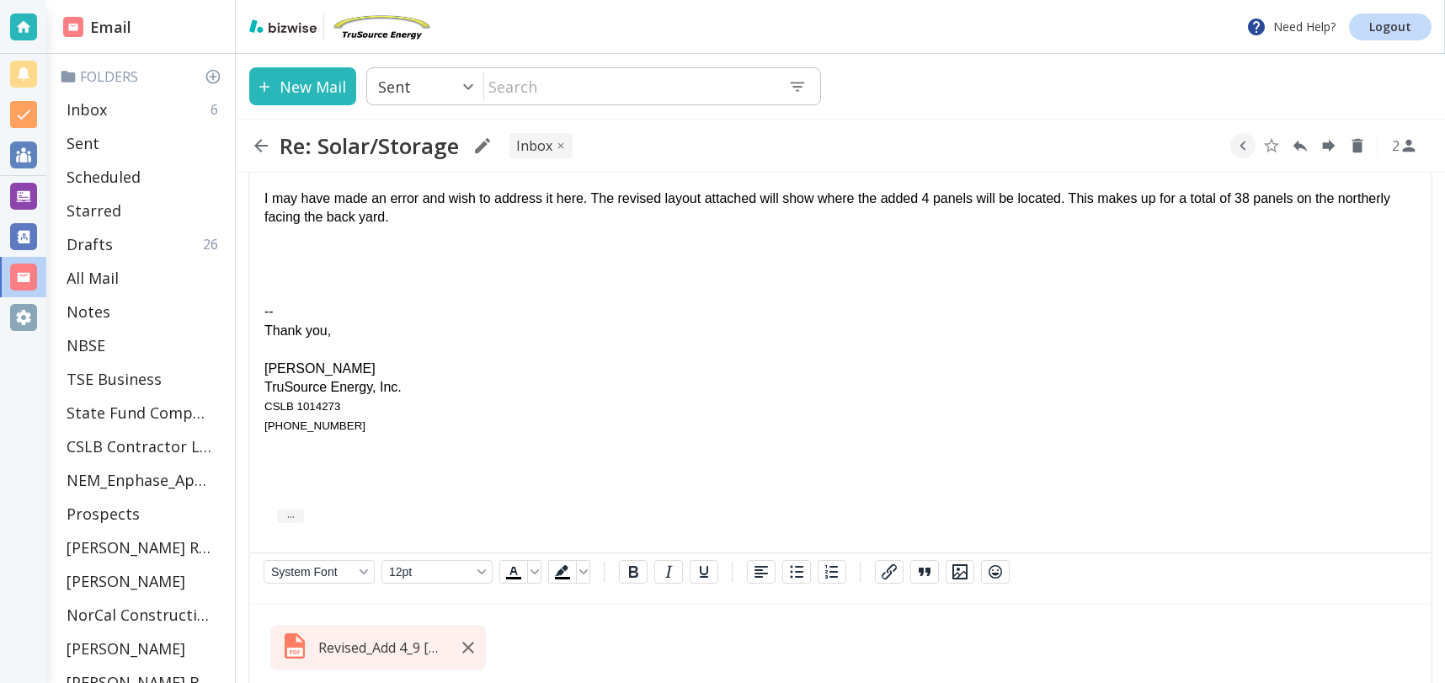
click at [1415, 203] on div "I may have made an error and wish to address it here. The revised layout attach…" at bounding box center [840, 208] width 1152 height 38
click at [1393, 201] on div "I may have made an error and wish to address it here. The revised layout attach…" at bounding box center [840, 208] width 1152 height 38
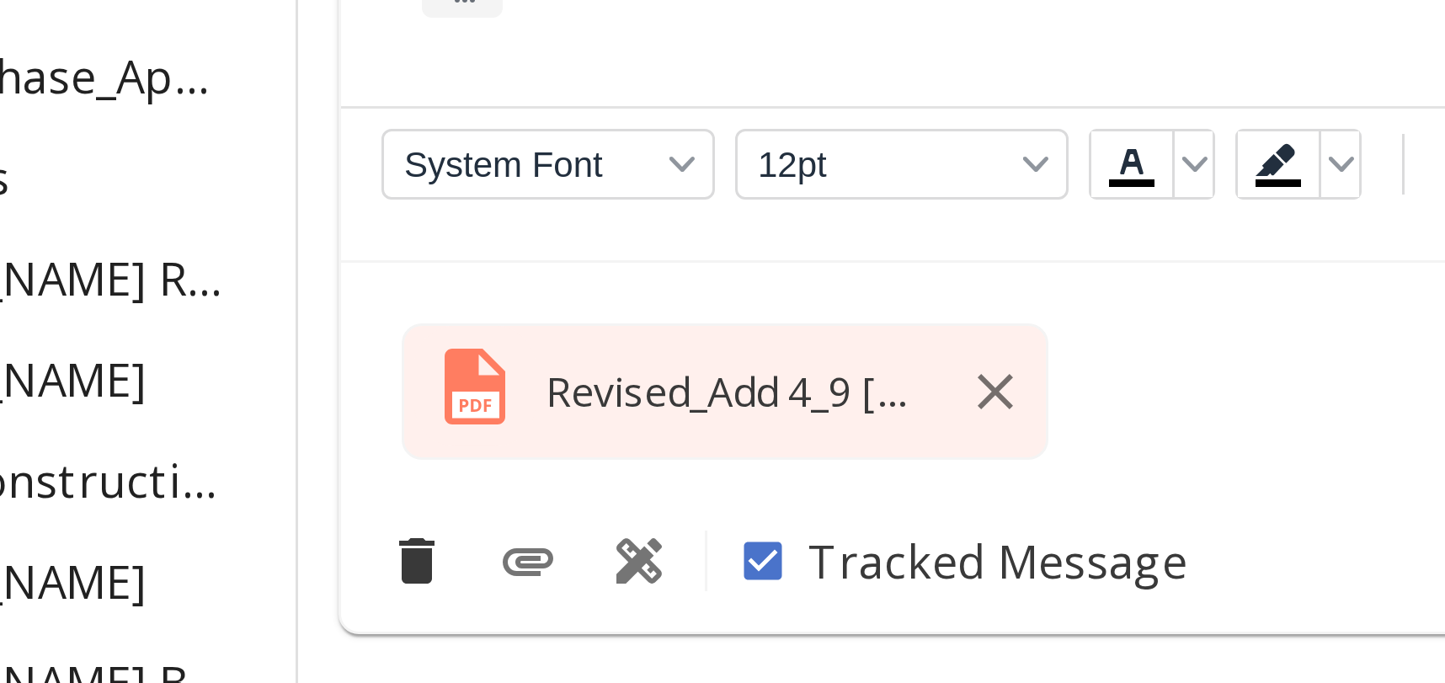
scroll to position [9743, 0]
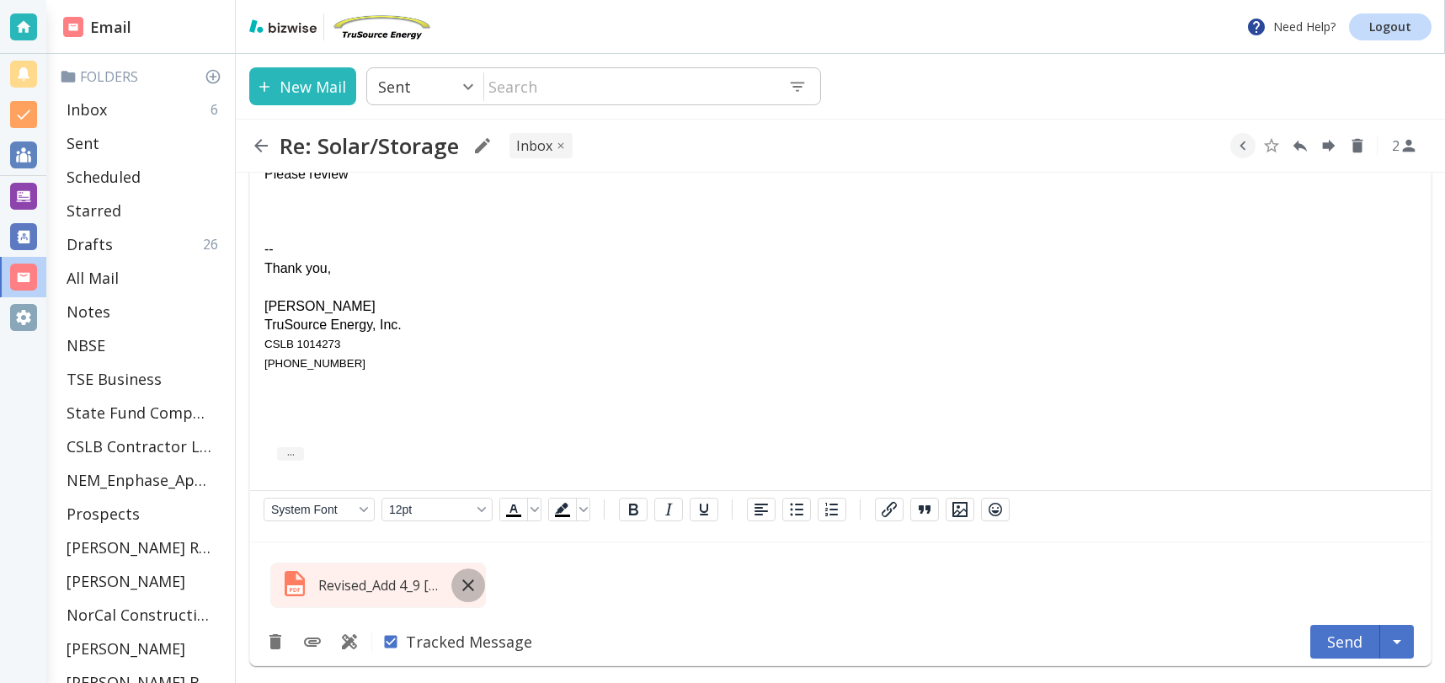
click at [464, 584] on icon "button" at bounding box center [468, 585] width 20 height 20
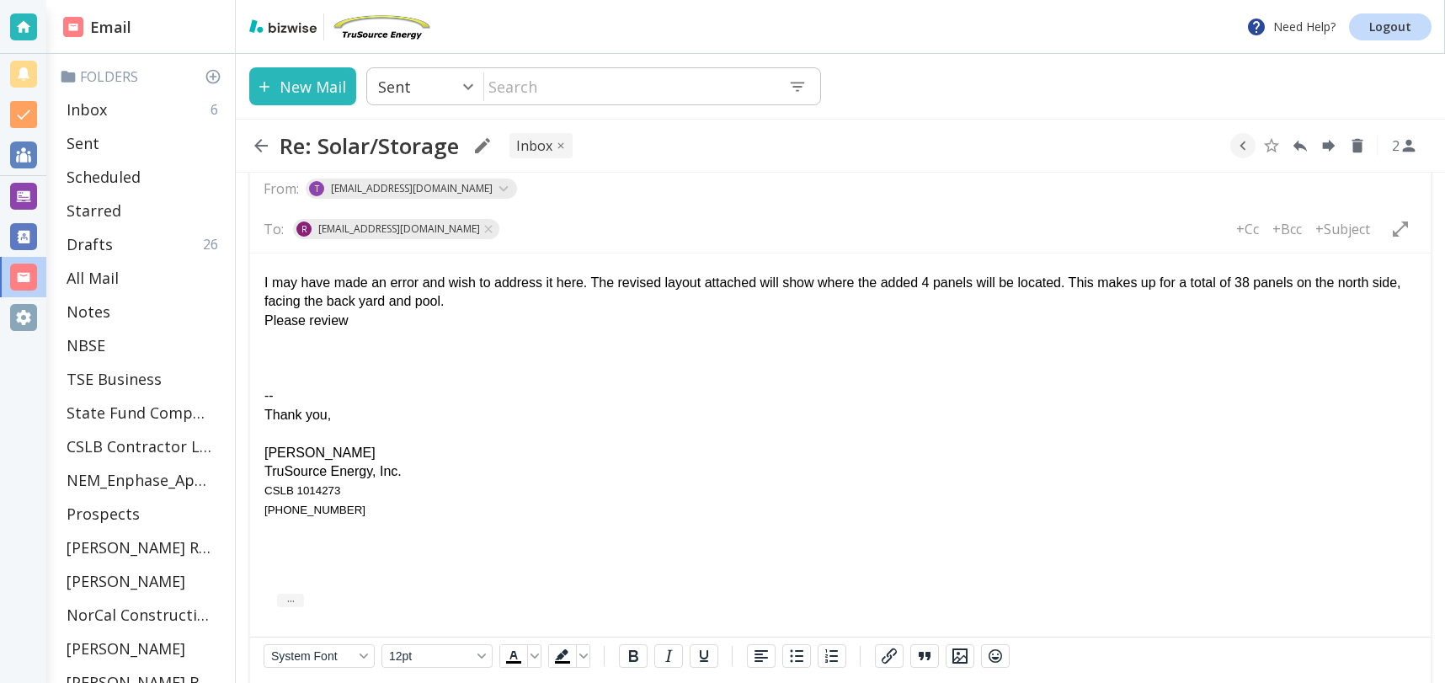
scroll to position [9596, 0]
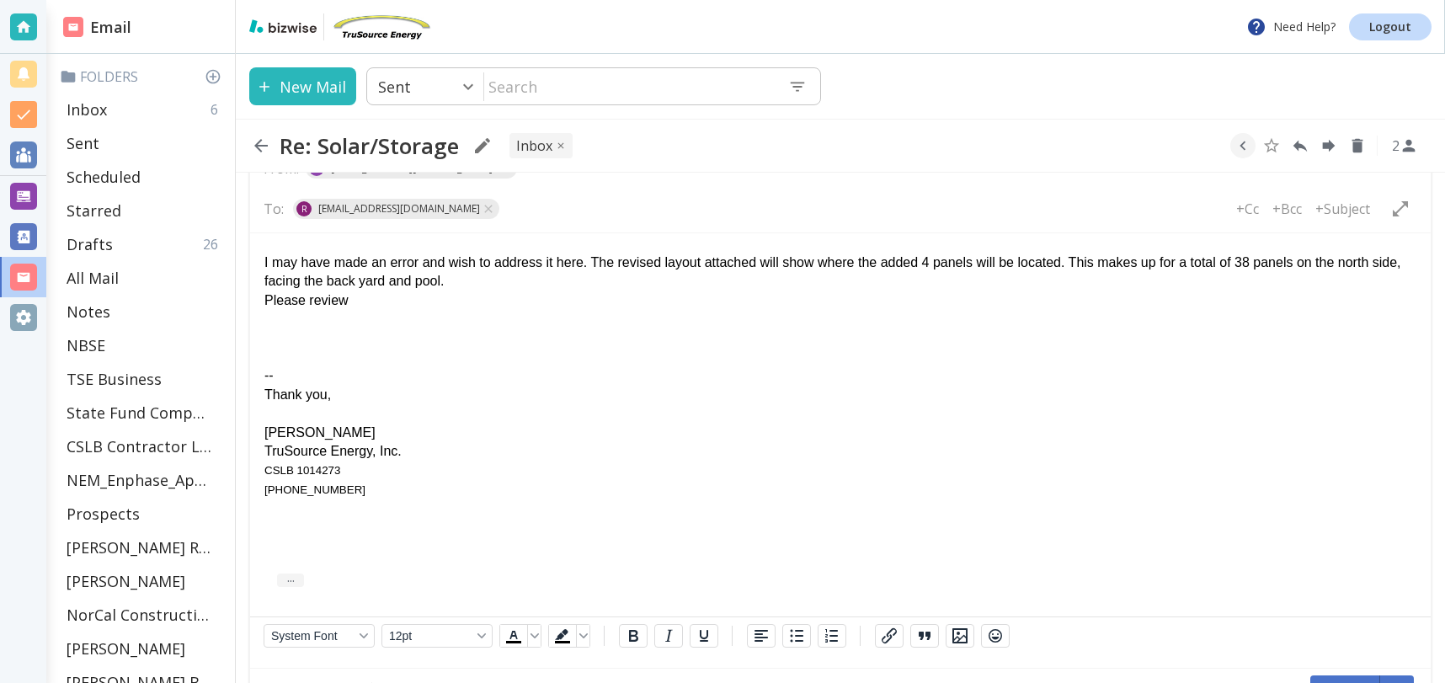
click at [269, 298] on div "Please review" at bounding box center [840, 300] width 1152 height 19
click at [358, 304] on div "Please review" at bounding box center [840, 300] width 1152 height 19
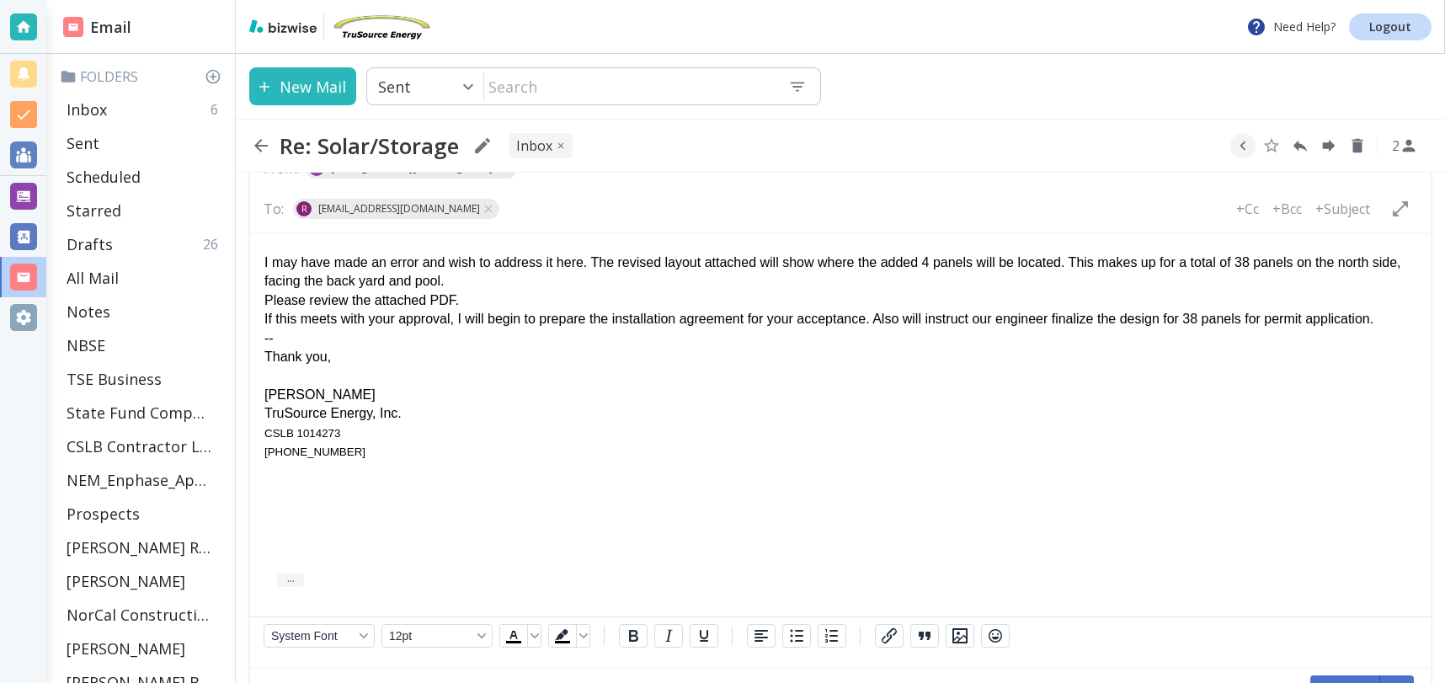
drag, startPoint x: 1411, startPoint y: 324, endPoint x: 1420, endPoint y: 329, distance: 9.8
click at [1411, 324] on div "If this meets with your approval, I will begin to prepare the installation agre…" at bounding box center [840, 319] width 1152 height 19
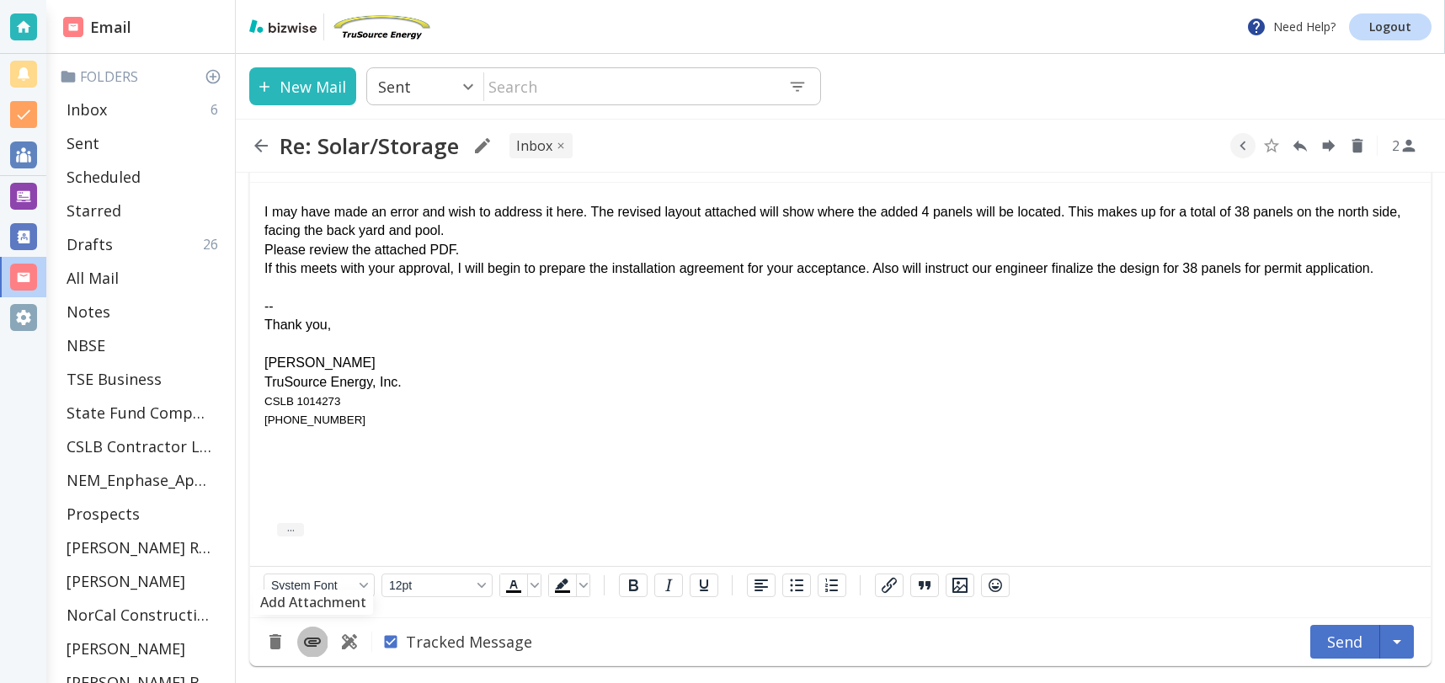
click at [314, 644] on icon "Add Attachment" at bounding box center [312, 641] width 20 height 20
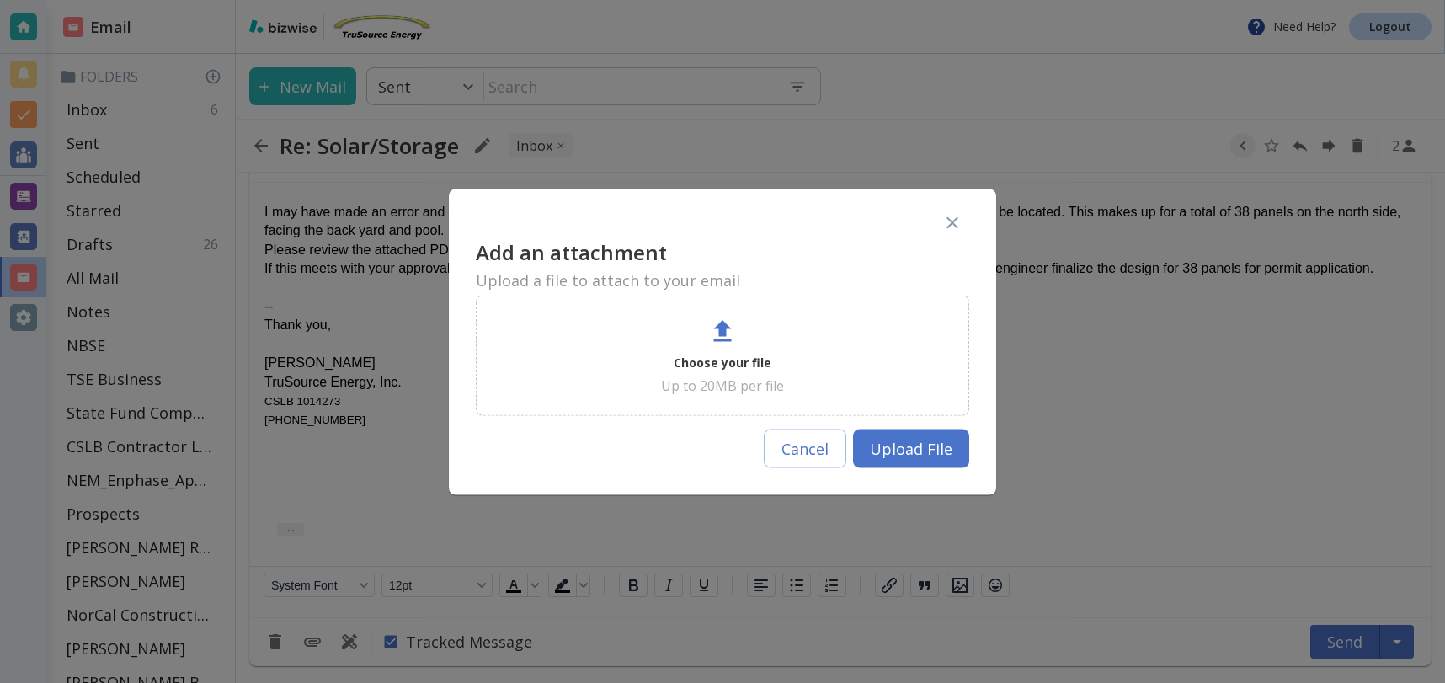
click at [728, 329] on icon at bounding box center [722, 331] width 30 height 30
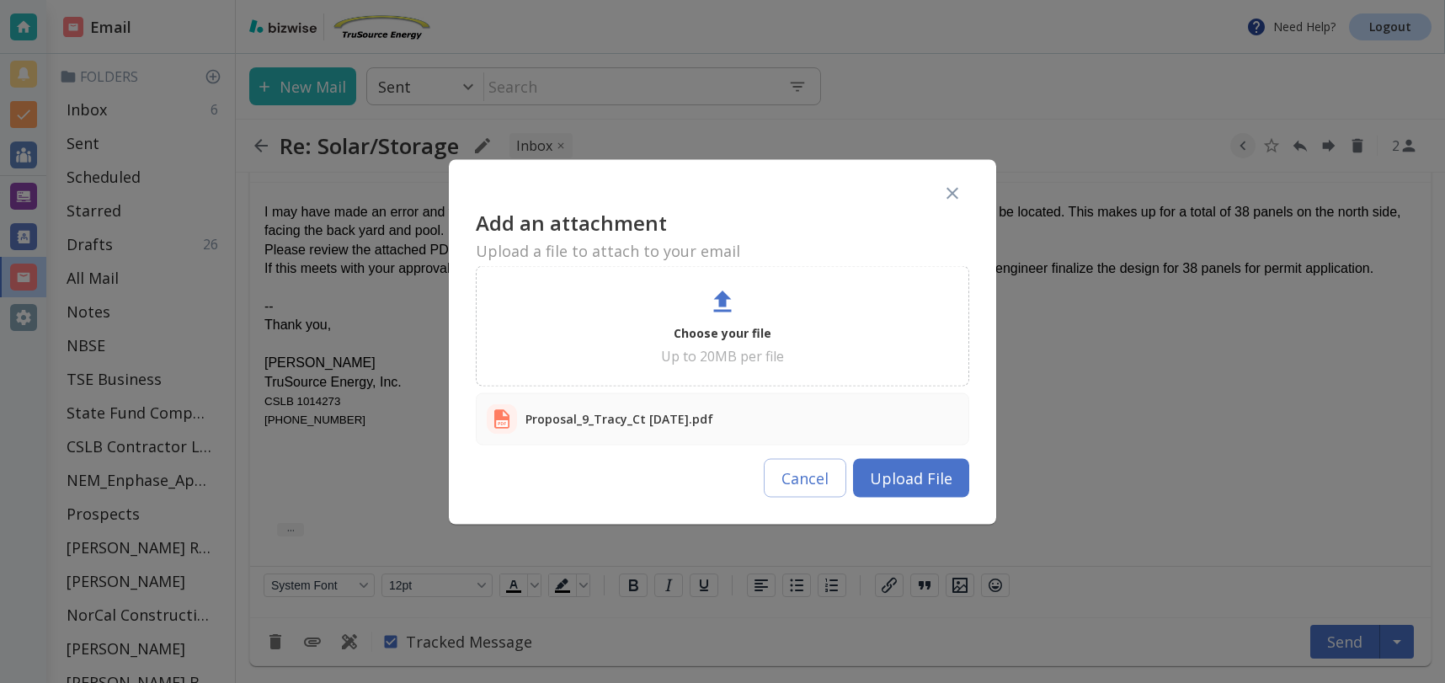
drag, startPoint x: 918, startPoint y: 486, endPoint x: 668, endPoint y: 379, distance: 272.0
click at [918, 486] on button "Upload File" at bounding box center [911, 477] width 116 height 39
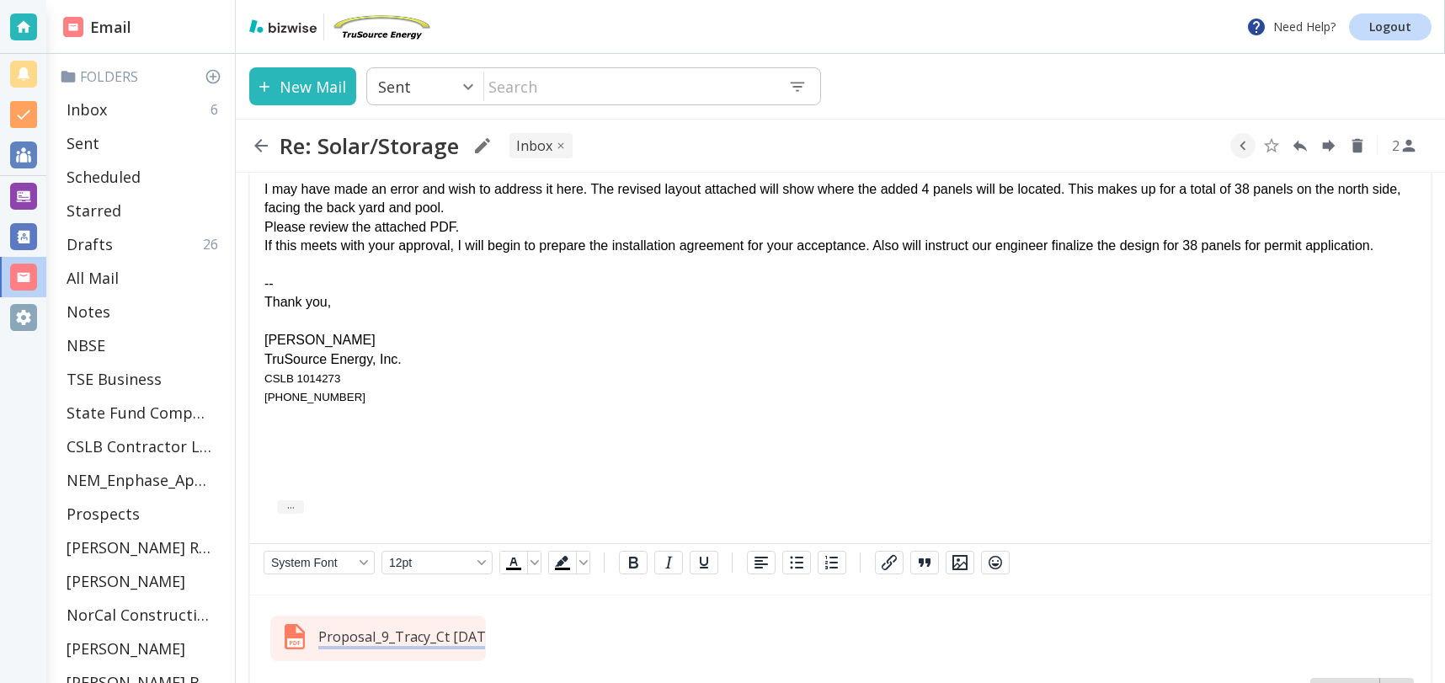
scroll to position [9745, 0]
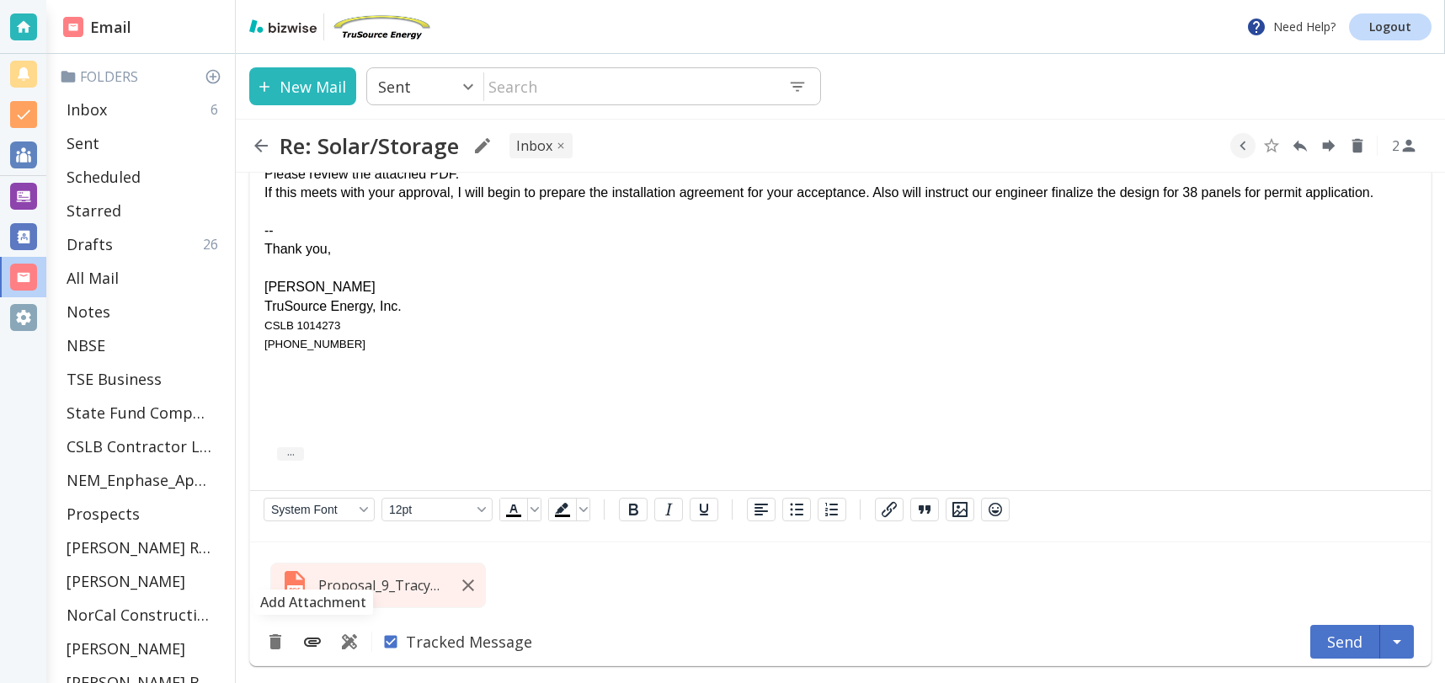
click at [311, 639] on icon "Add Attachment" at bounding box center [312, 641] width 20 height 20
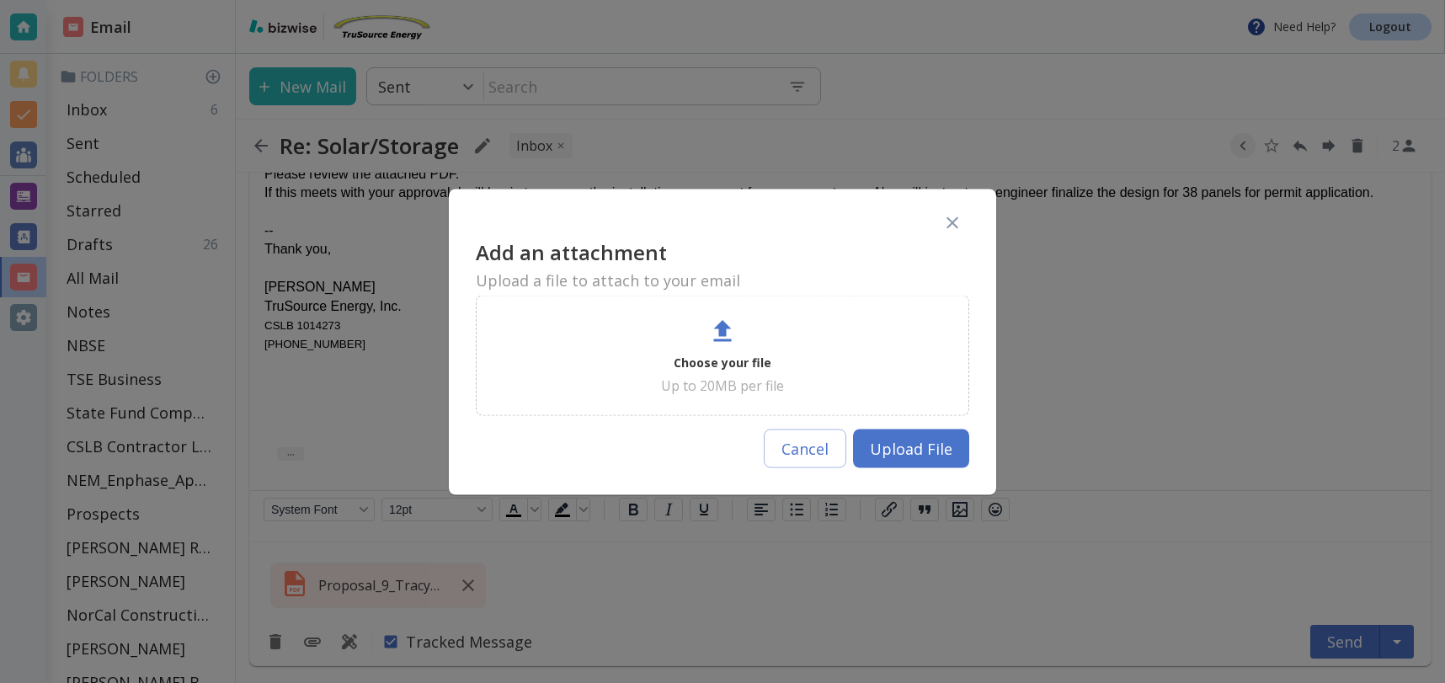
click at [742, 334] on div "Choose your file Up to 20MB per file" at bounding box center [722, 355] width 451 height 78
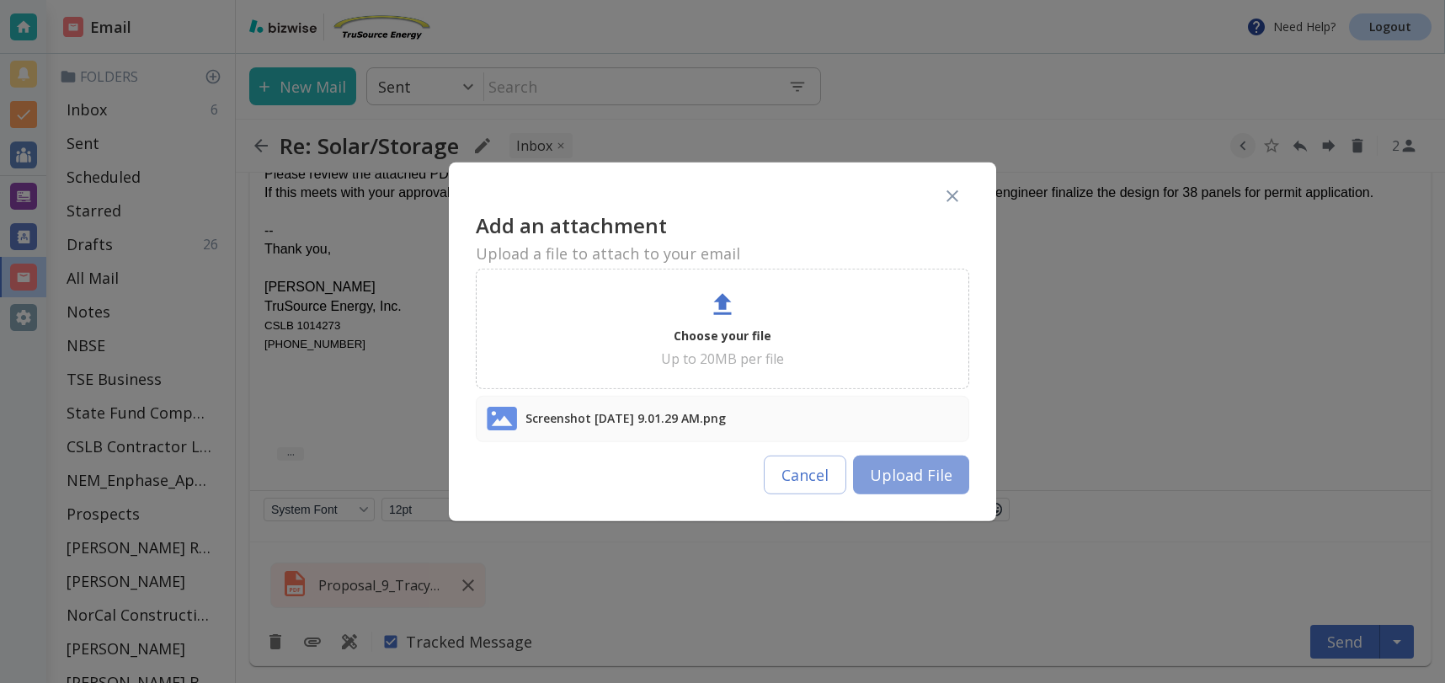
click at [925, 471] on button "Upload File" at bounding box center [911, 475] width 116 height 39
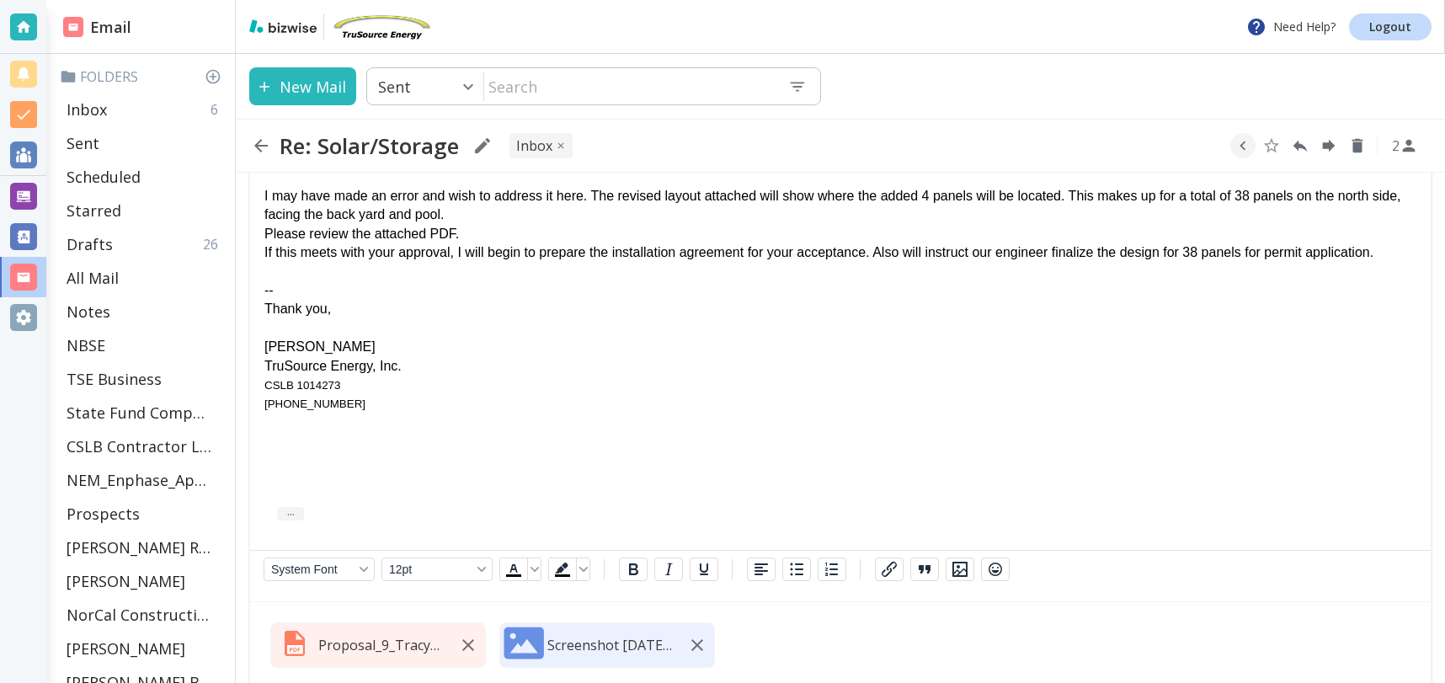
scroll to position [9660, 0]
click at [1409, 253] on div "If this meets with your approval, I will begin to prepare the installation agre…" at bounding box center [840, 255] width 1152 height 19
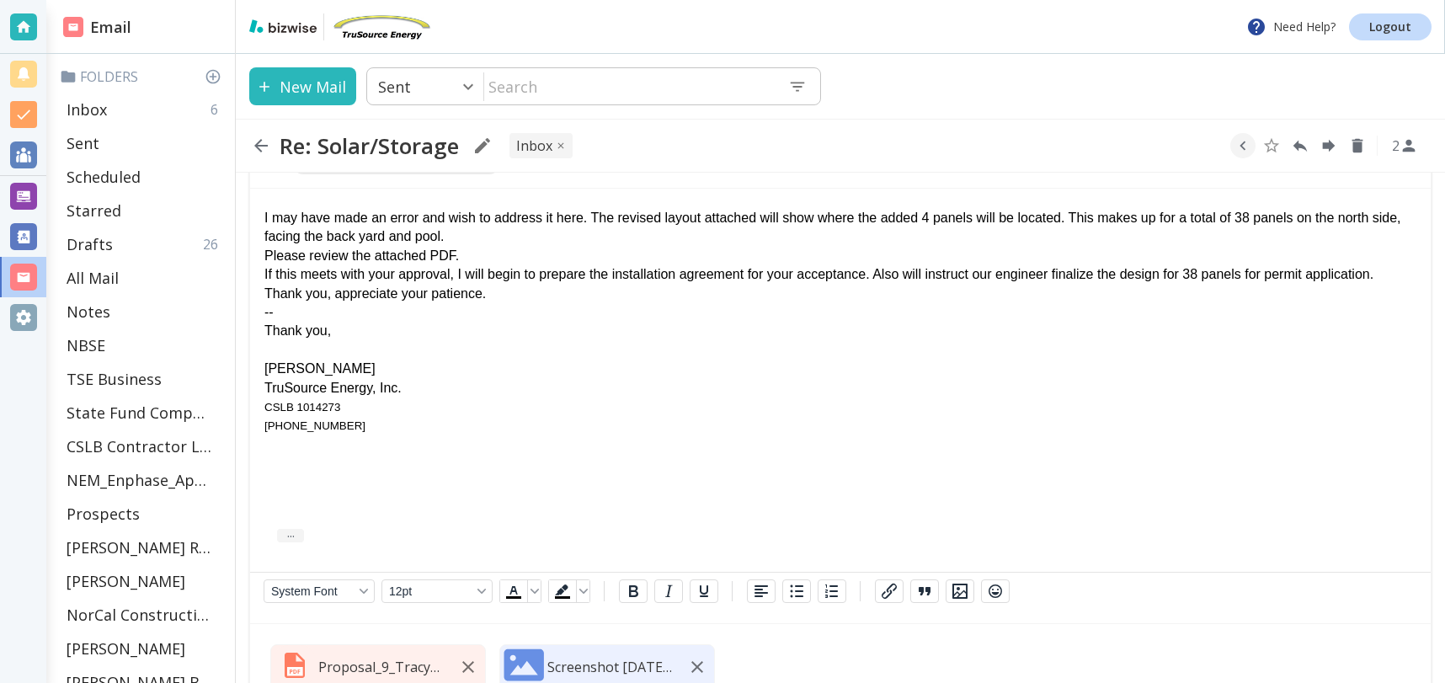
scroll to position [9653, 0]
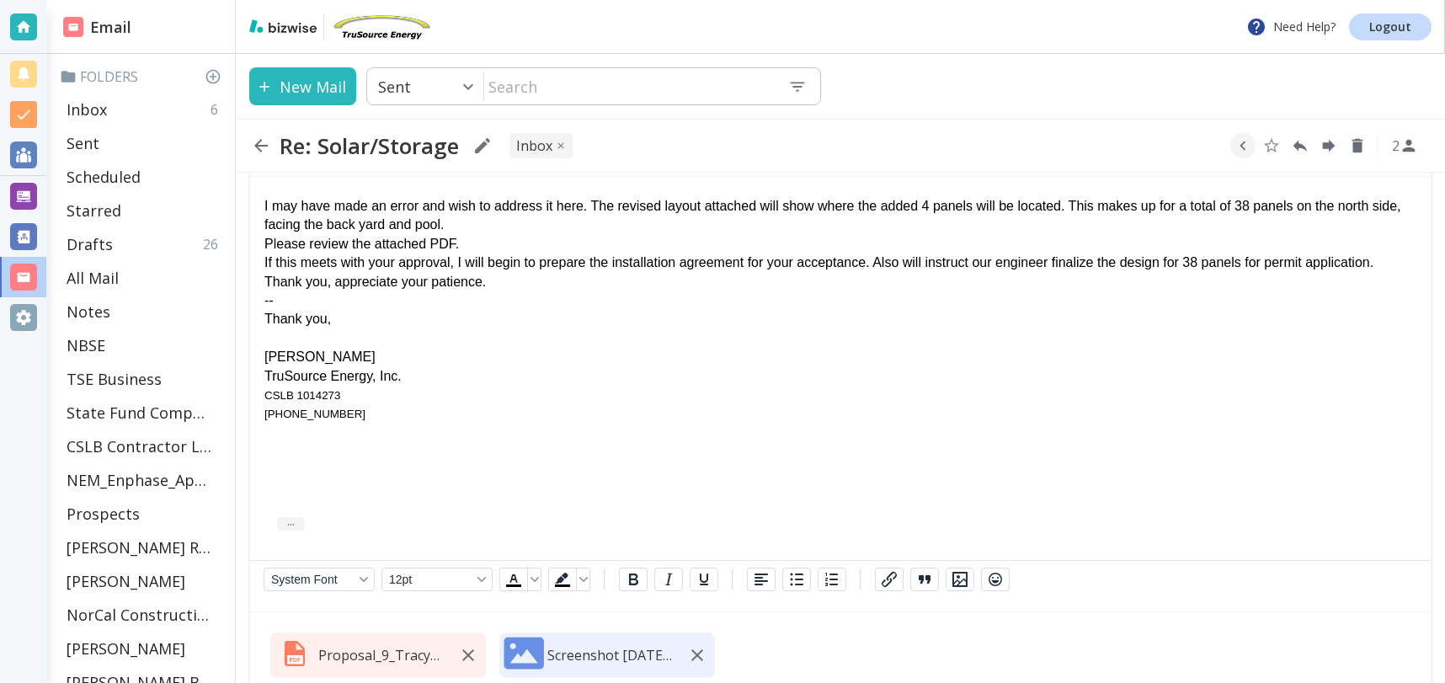
click at [528, 224] on div "I may have made an error and wish to address it here. The revised layout attach…" at bounding box center [840, 216] width 1152 height 38
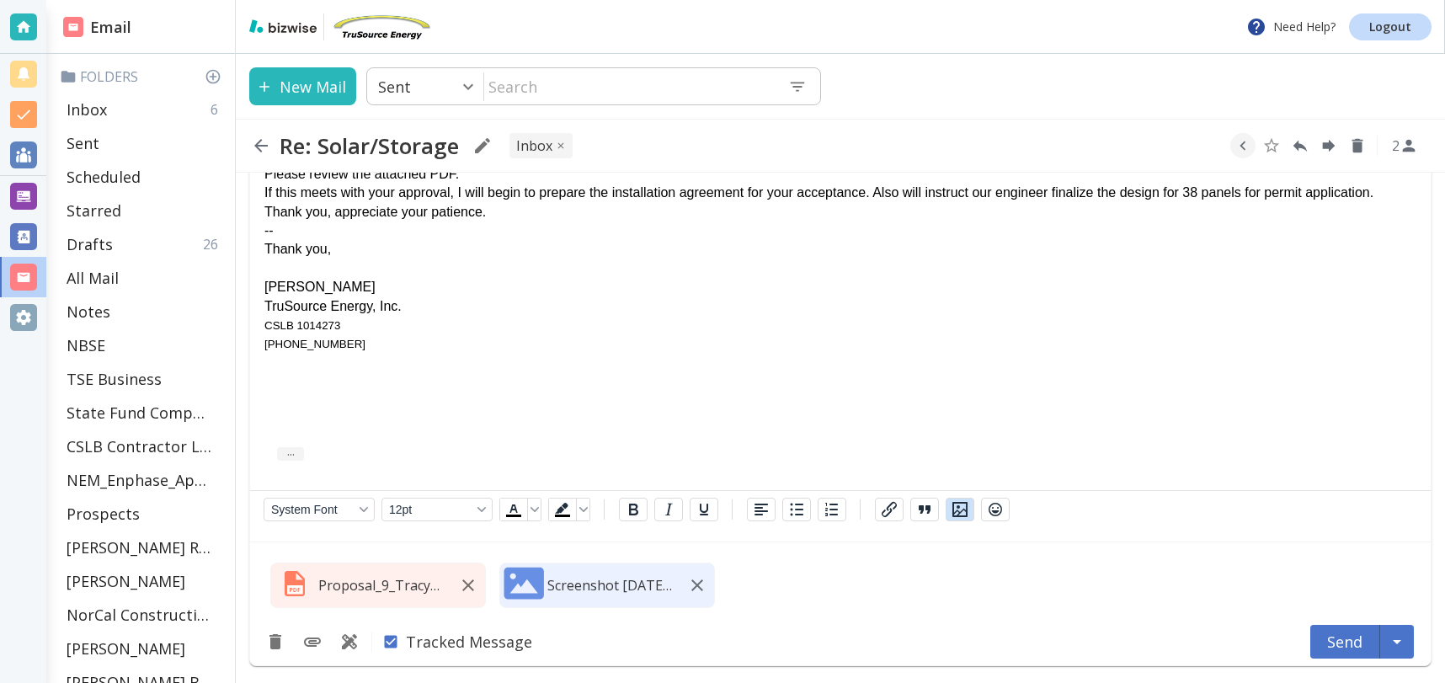
scroll to position [9745, 0]
click at [1350, 642] on button "Send" at bounding box center [1345, 642] width 70 height 34
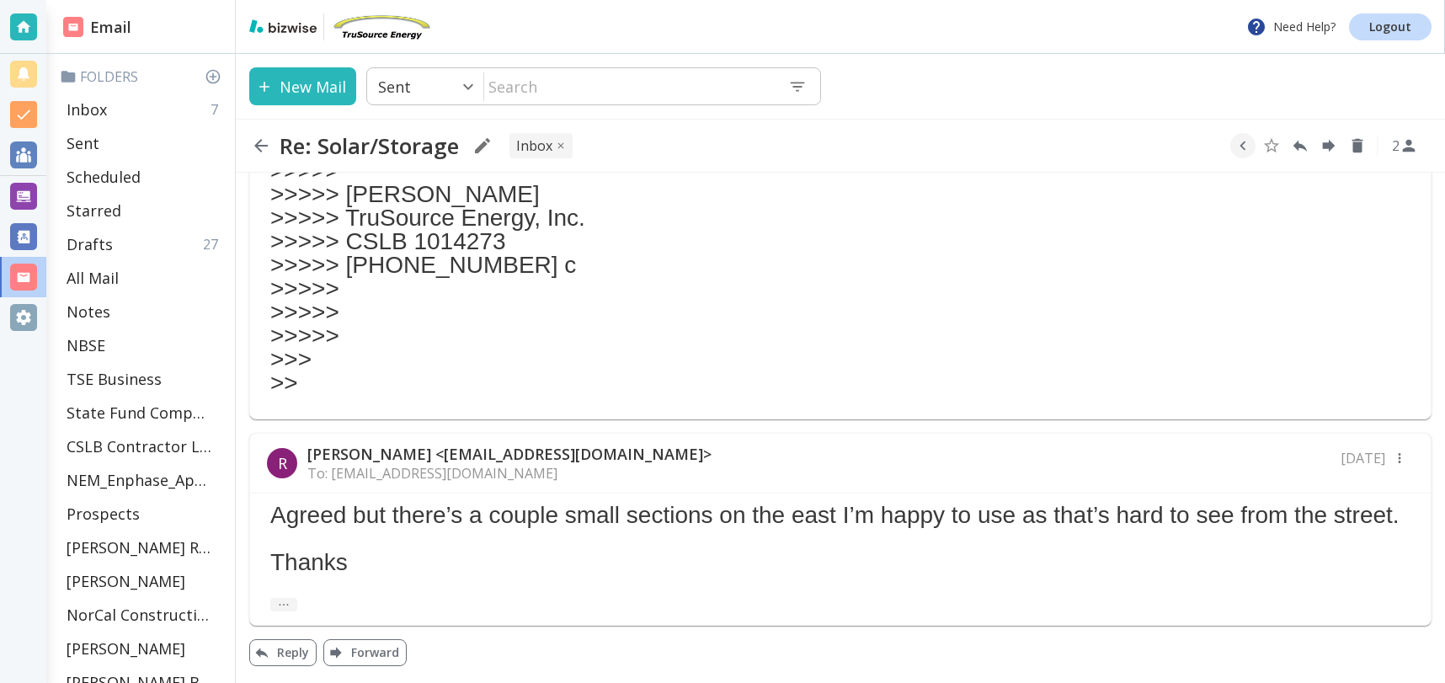
scroll to position [9317, 0]
